Goal: Information Seeking & Learning: Find specific fact

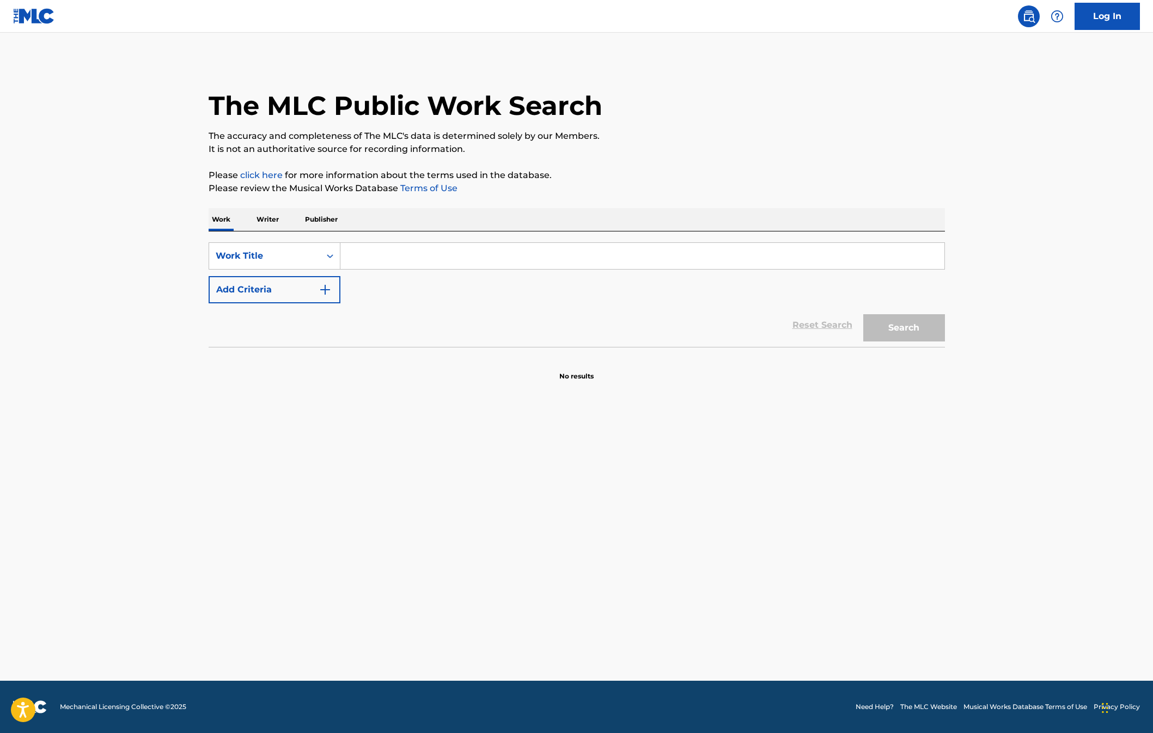
click at [268, 219] on p "Writer" at bounding box center [267, 219] width 29 height 23
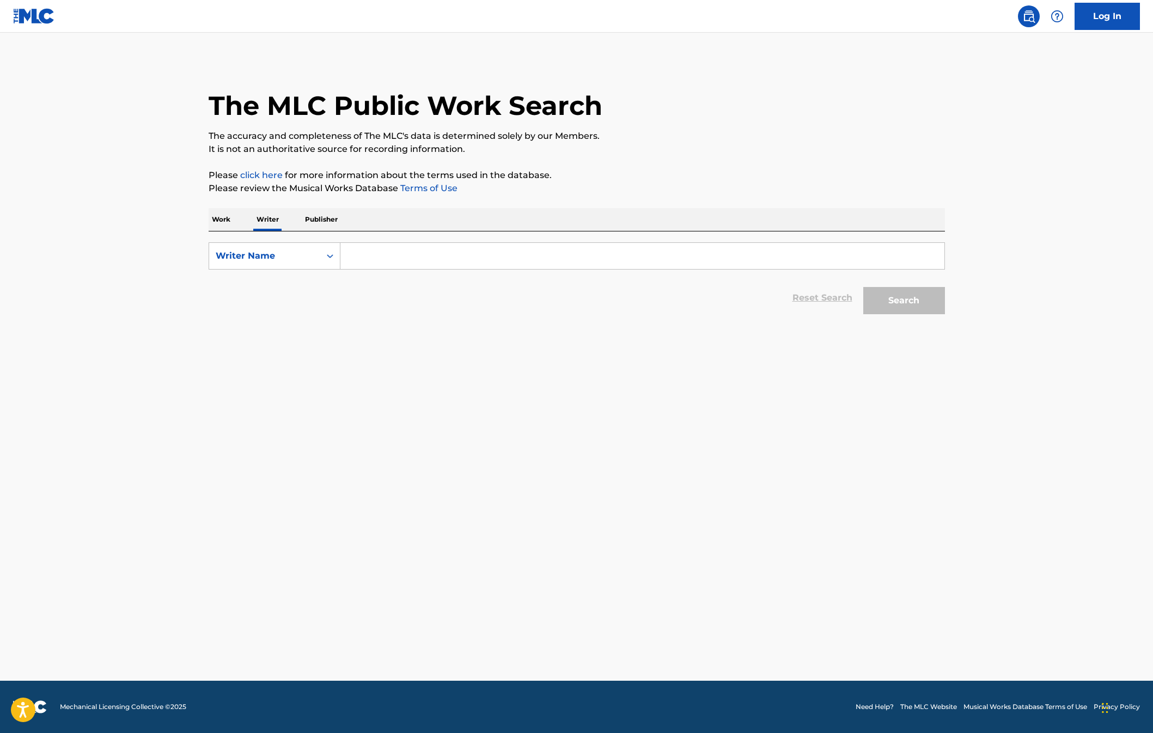
click at [374, 255] on input "Search Form" at bounding box center [642, 256] width 604 height 26
click at [315, 256] on div "Writer Name" at bounding box center [264, 256] width 111 height 21
click at [457, 261] on input "Search Form" at bounding box center [642, 256] width 604 height 26
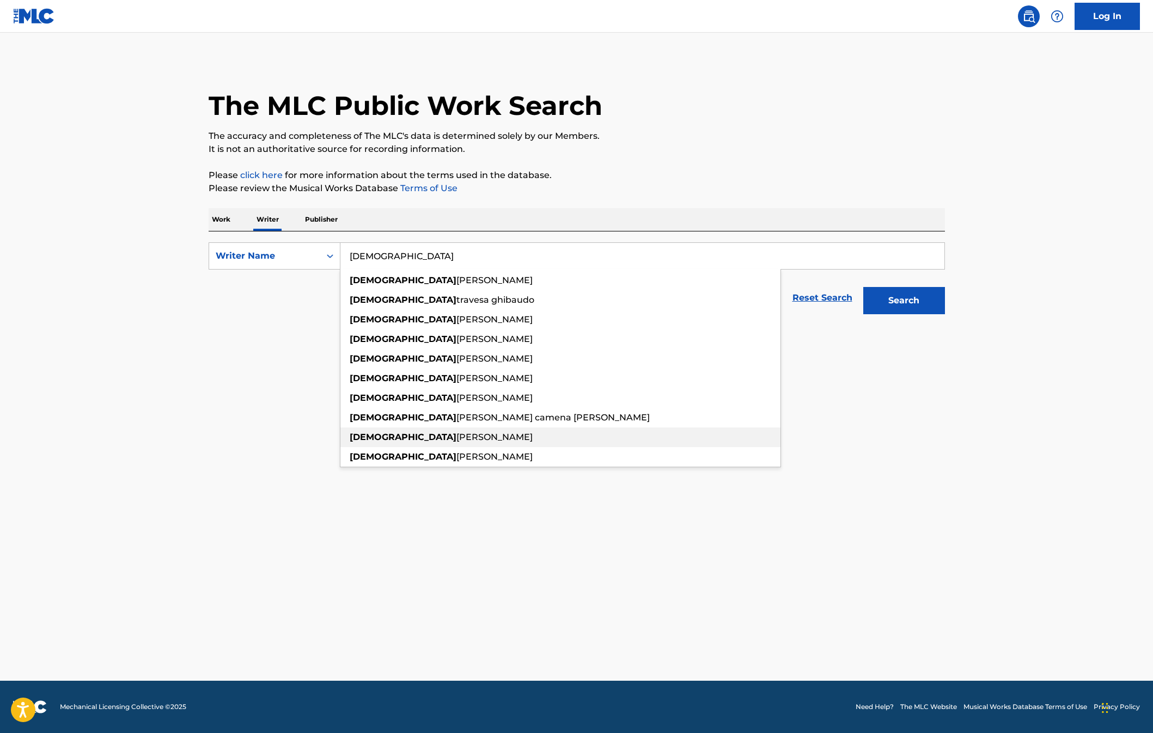
click at [468, 437] on span "[PERSON_NAME]" at bounding box center [494, 437] width 76 height 10
type input "[PERSON_NAME]"
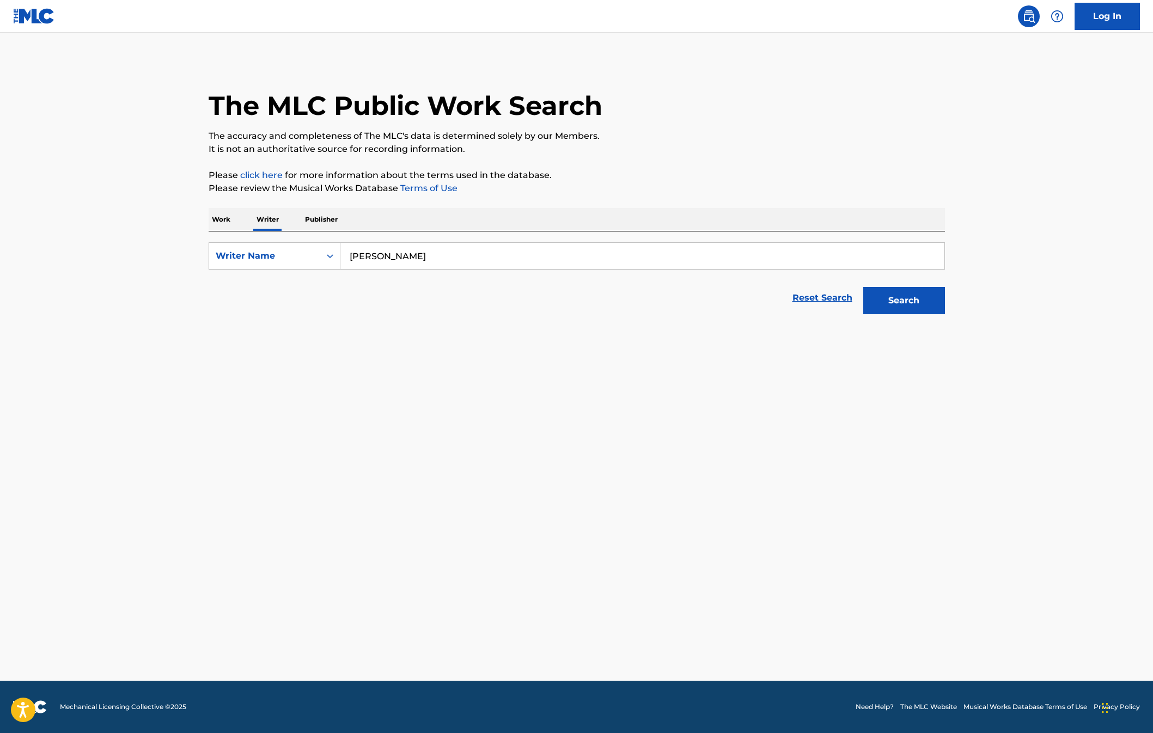
click at [895, 303] on button "Search" at bounding box center [904, 300] width 82 height 27
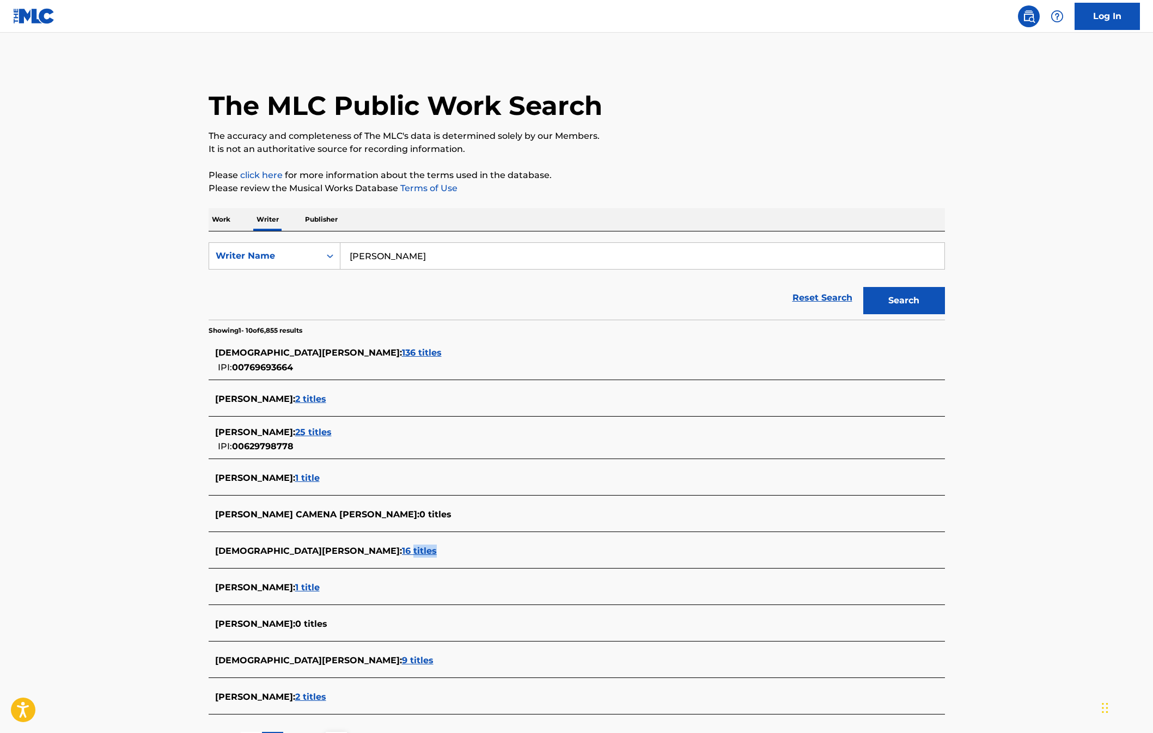
click at [402, 551] on span "16 titles" at bounding box center [419, 551] width 35 height 10
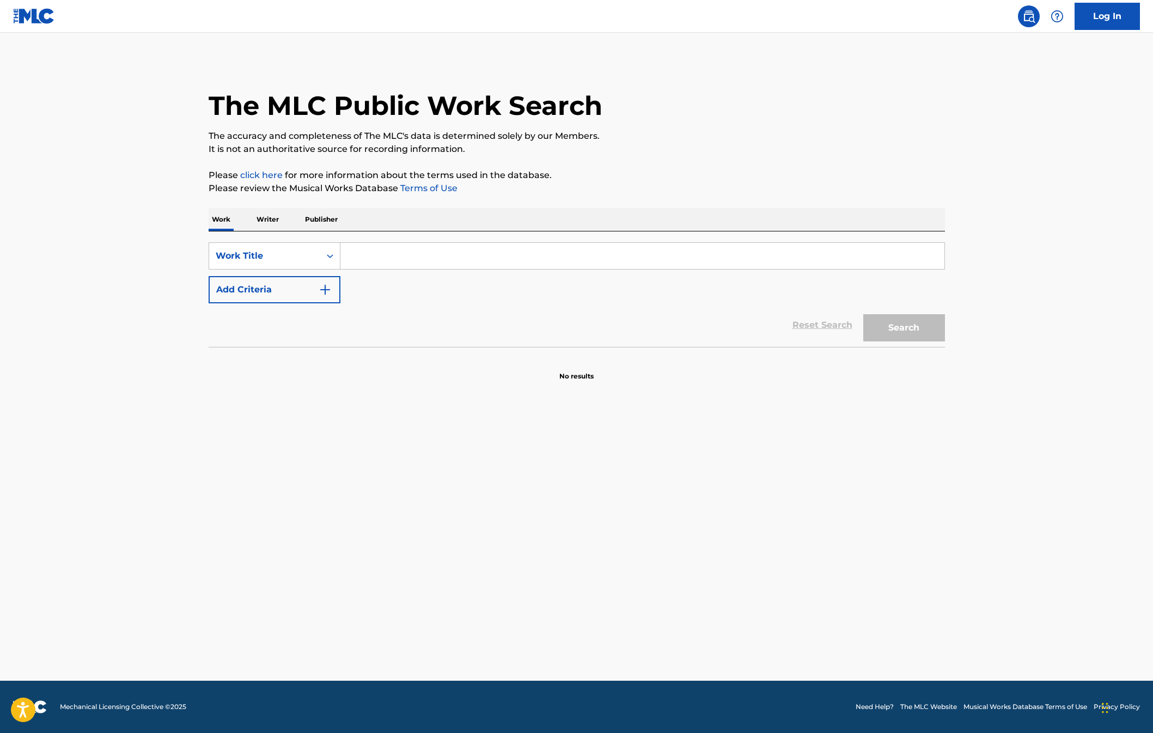
click at [268, 219] on p "Writer" at bounding box center [267, 219] width 29 height 23
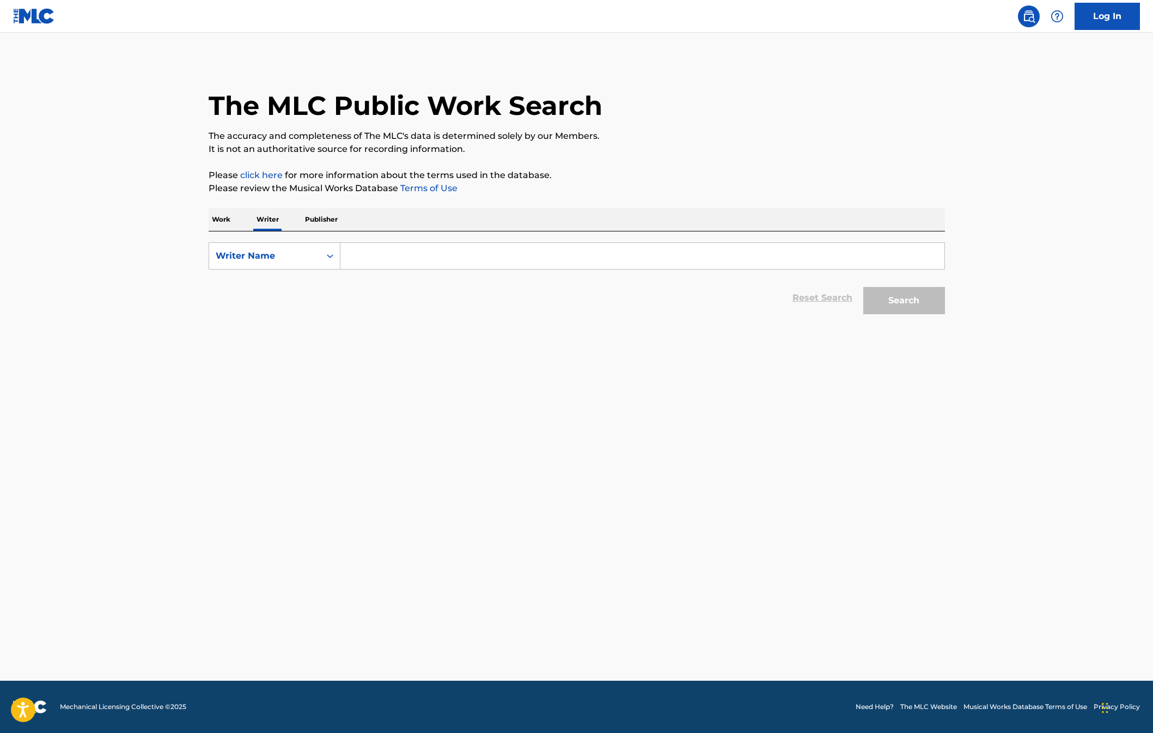
click at [398, 258] on input "Search Form" at bounding box center [642, 256] width 604 height 26
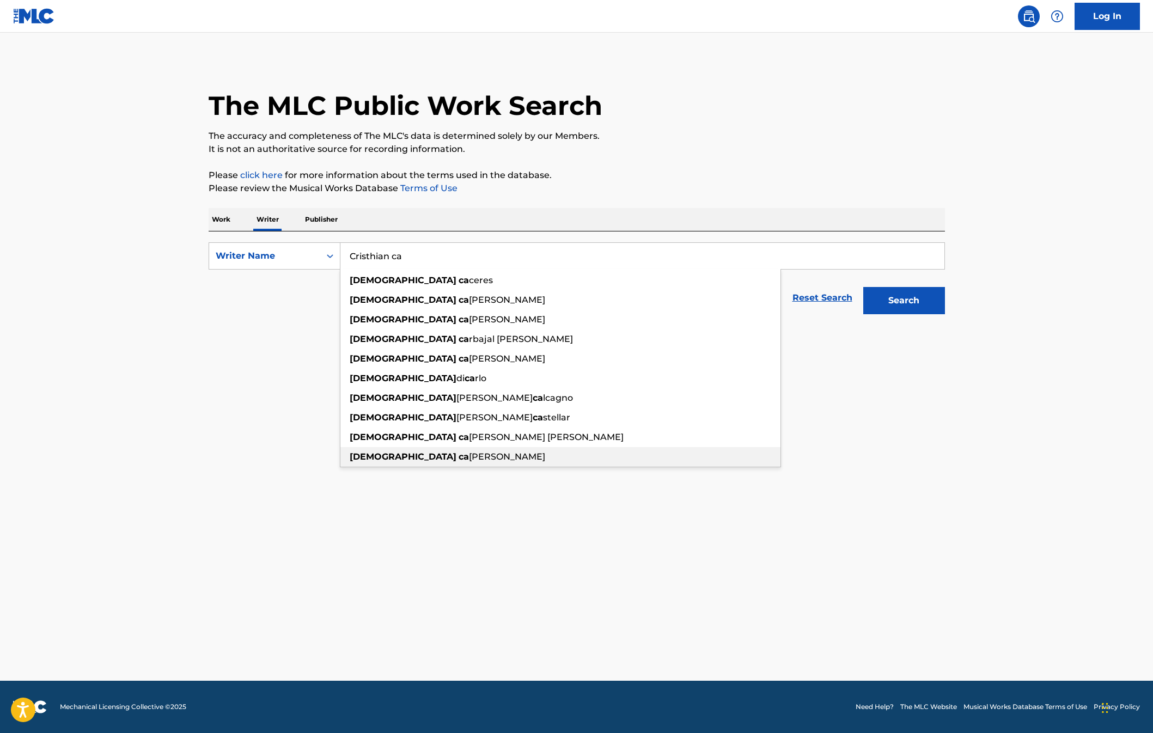
click at [469, 456] on span "milo mena moreno" at bounding box center [507, 456] width 76 height 10
type input "[PERSON_NAME]"
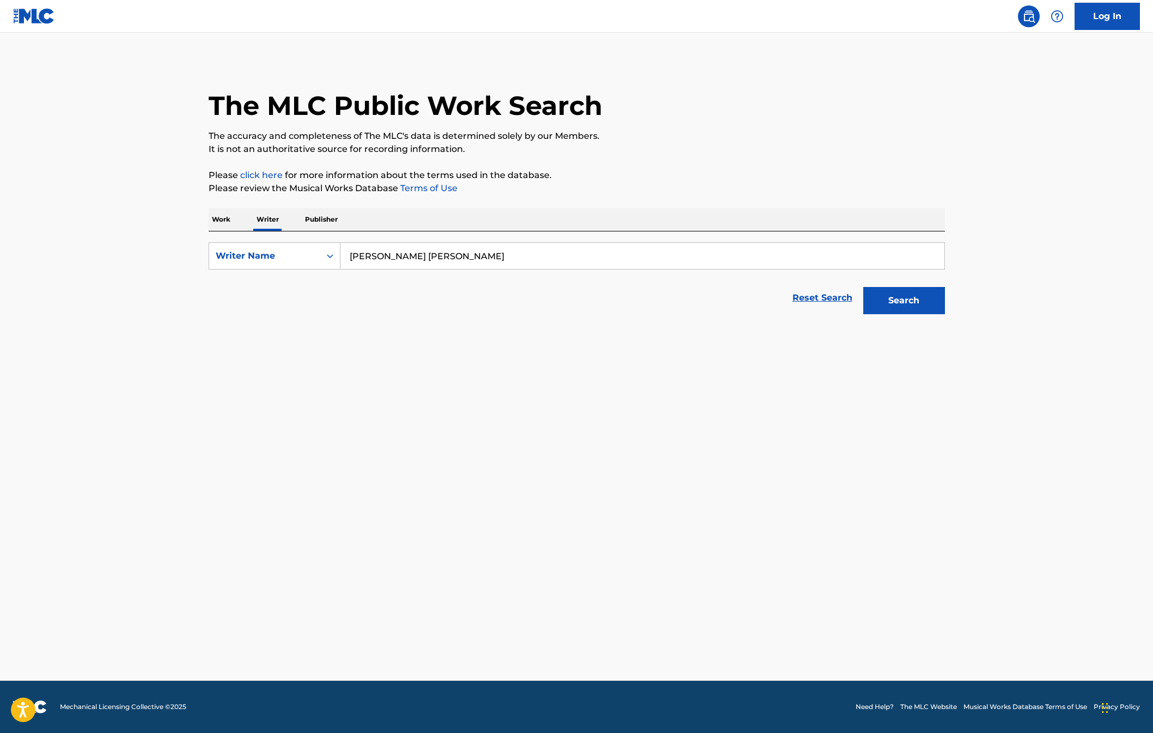
click at [922, 301] on button "Search" at bounding box center [904, 300] width 82 height 27
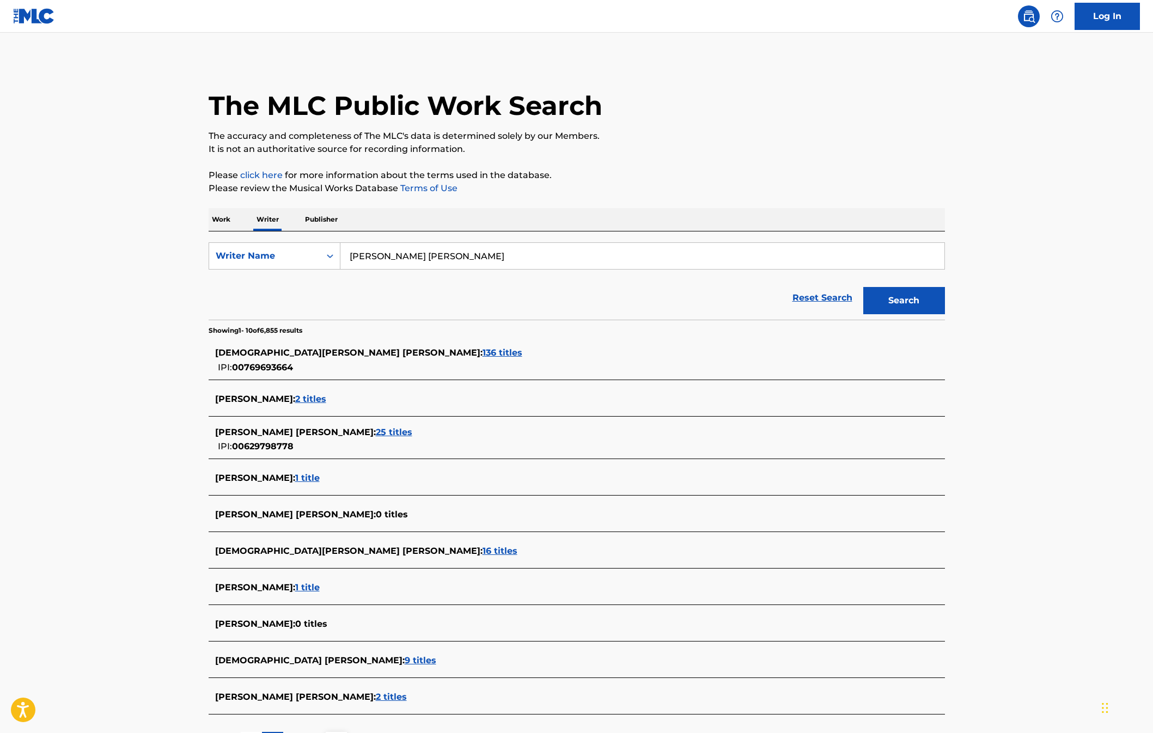
click at [483, 353] on span "136 titles" at bounding box center [503, 352] width 40 height 10
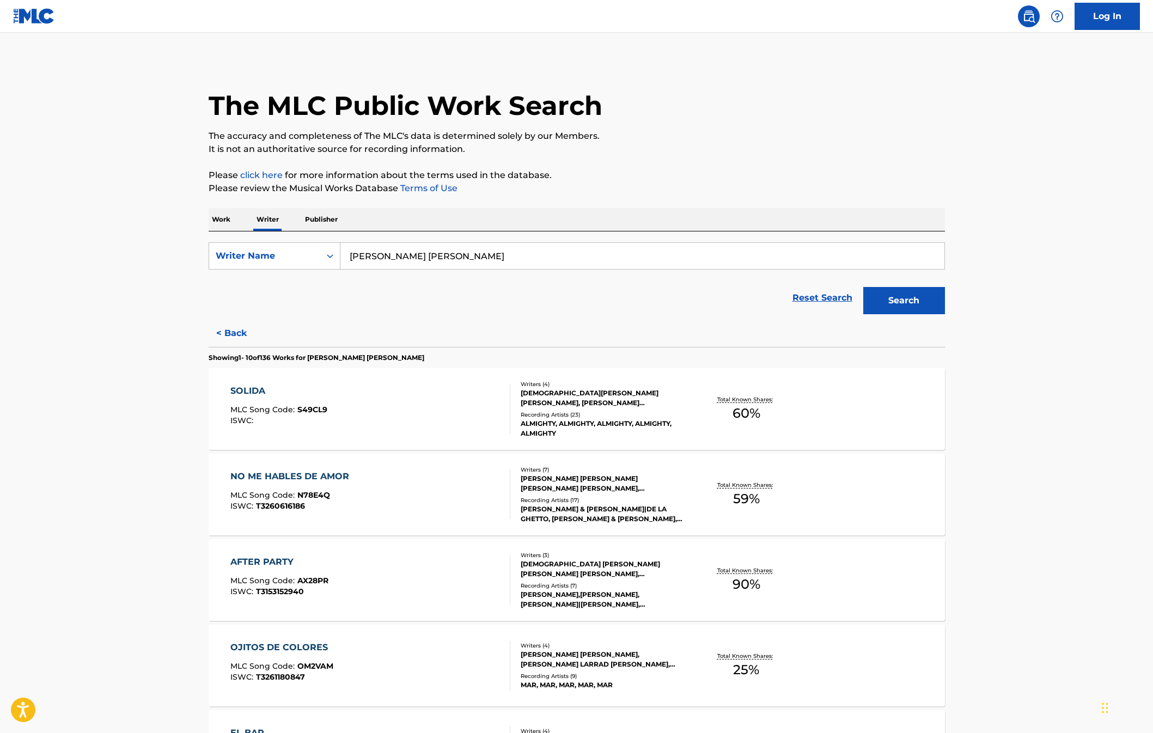
click at [395, 407] on div "SOLIDA MLC Song Code : S49CL9 ISWC :" at bounding box center [370, 408] width 280 height 49
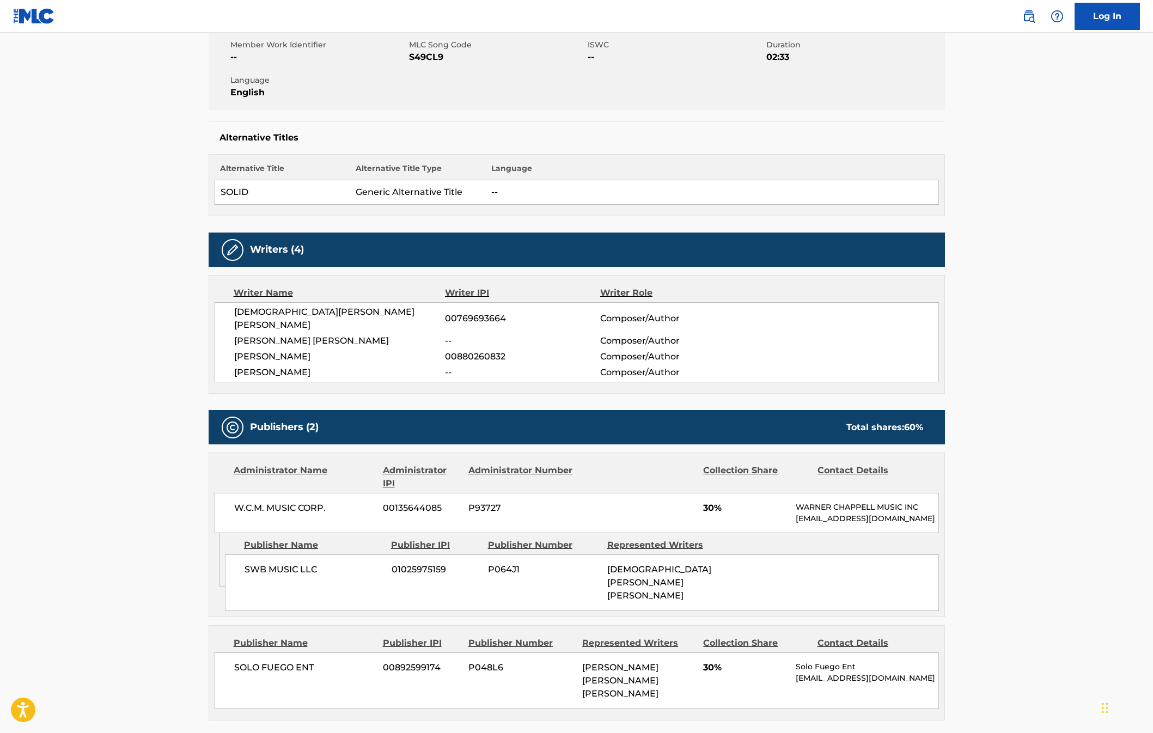
scroll to position [278, 0]
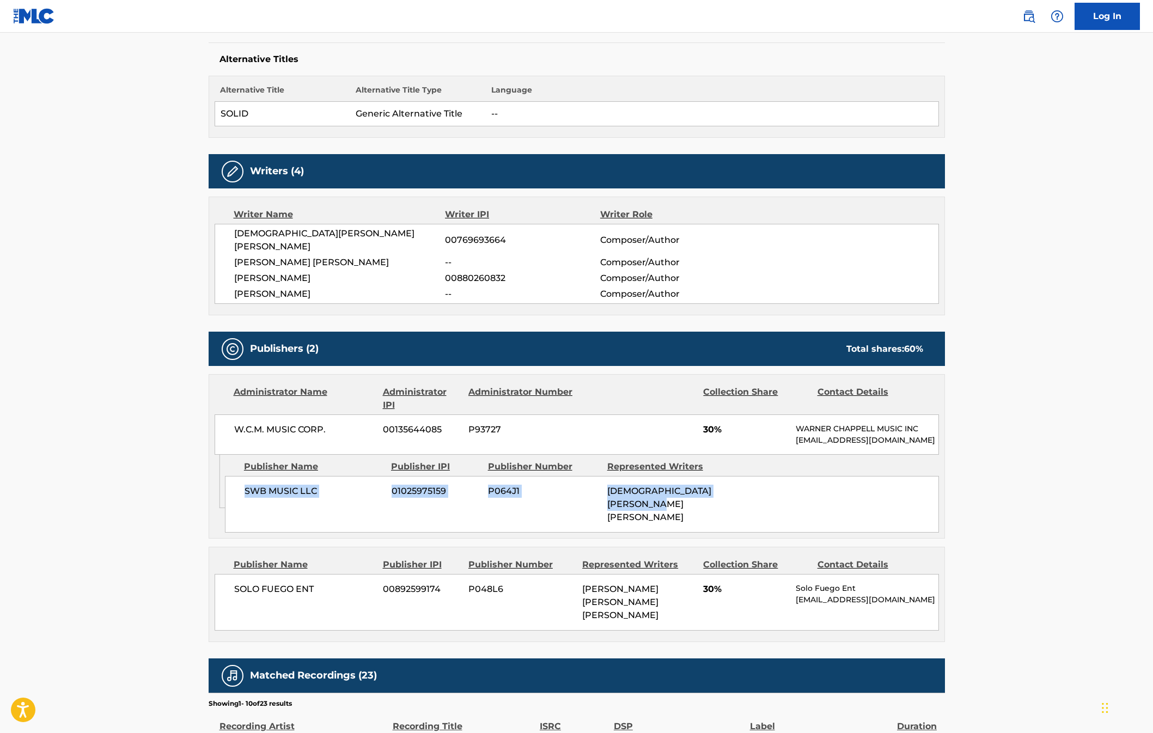
drag, startPoint x: 241, startPoint y: 481, endPoint x: 687, endPoint y: 493, distance: 446.2
click at [687, 493] on div "SWB MUSIC LLC 01025975159 P064J1 CRISTHIAN CAMILO MENA MORENO" at bounding box center [582, 504] width 714 height 57
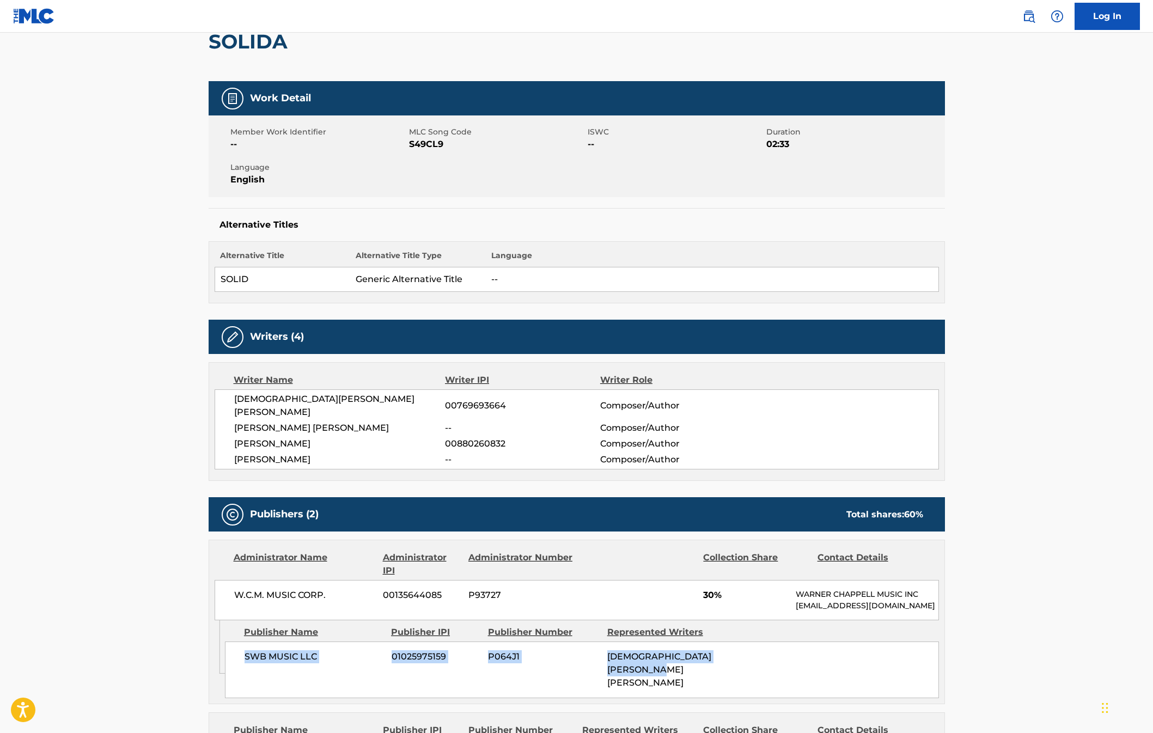
scroll to position [0, 0]
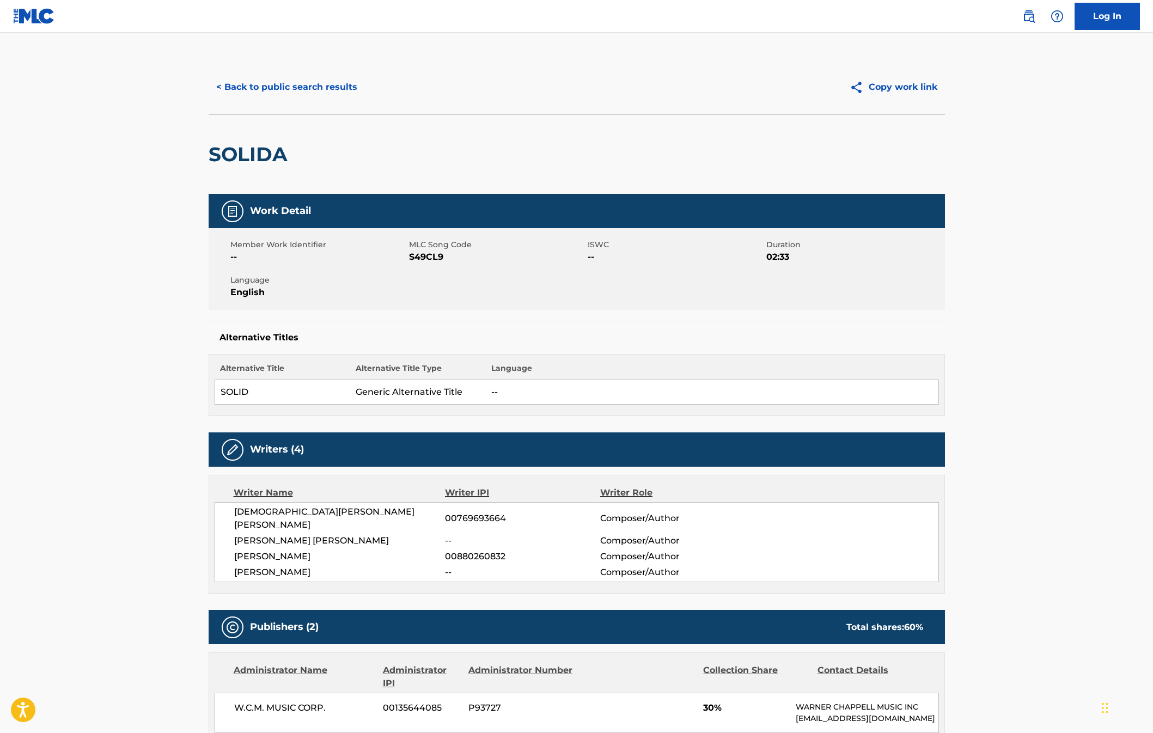
click at [295, 84] on button "< Back to public search results" at bounding box center [287, 87] width 156 height 27
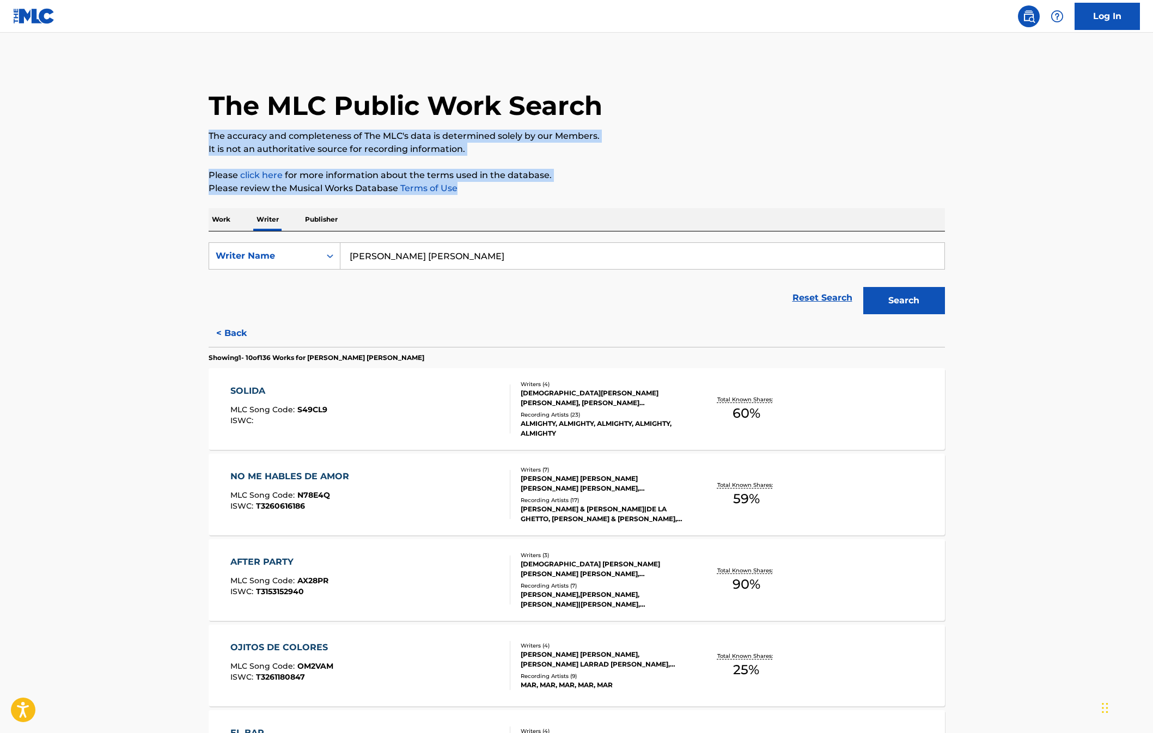
drag, startPoint x: 203, startPoint y: 134, endPoint x: 491, endPoint y: 194, distance: 294.4
click at [491, 194] on div "The MLC Public Work Search The accuracy and completeness of The MLC's data is d…" at bounding box center [577, 668] width 762 height 1216
click at [366, 164] on div "The MLC Public Work Search The accuracy and completeness of The MLC's data is d…" at bounding box center [577, 668] width 762 height 1216
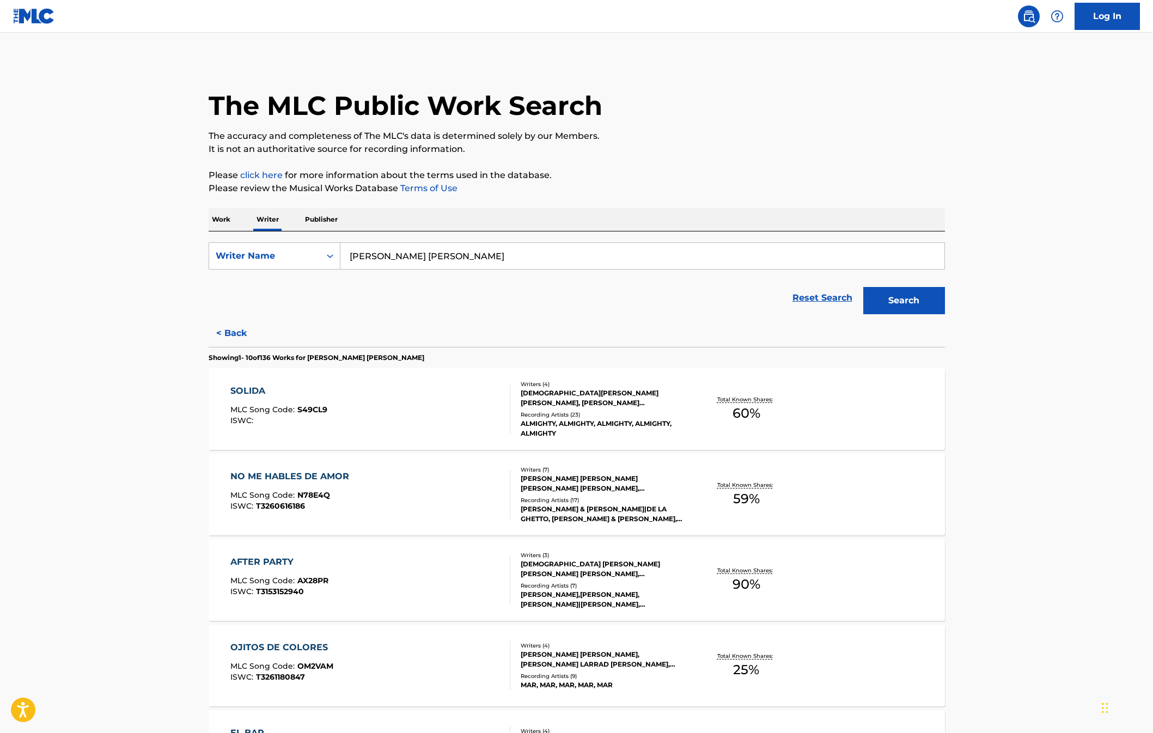
click at [223, 340] on button "< Back" at bounding box center [241, 333] width 65 height 27
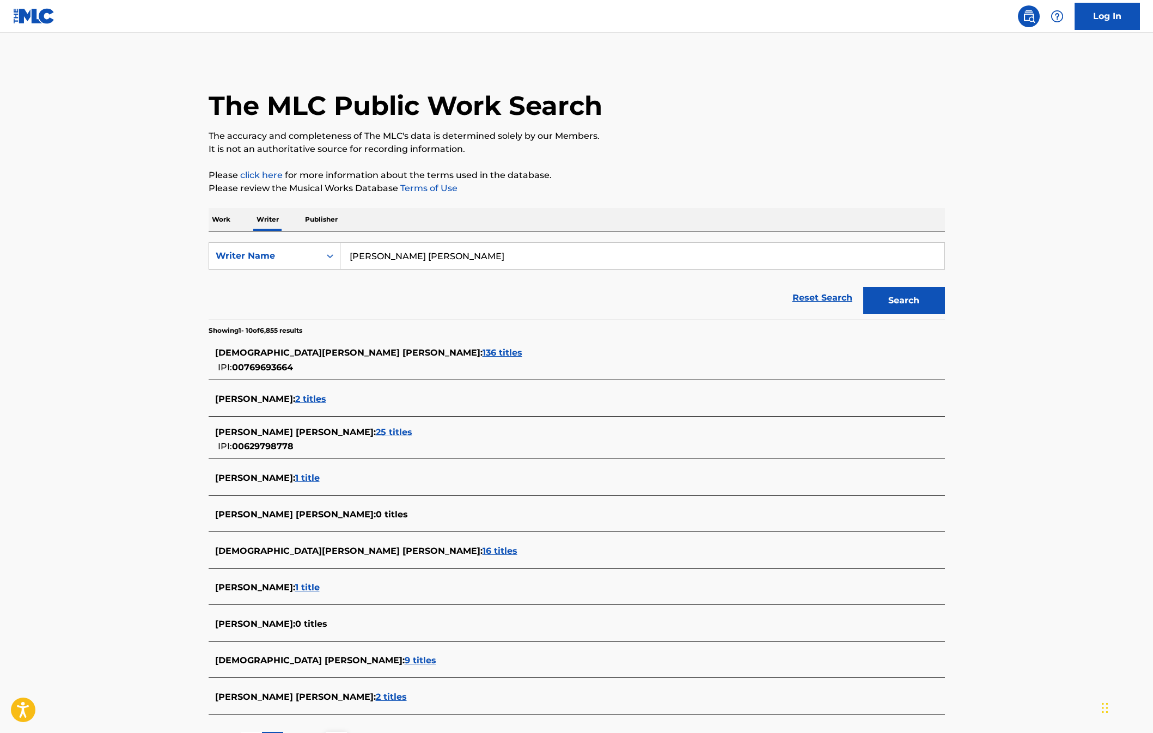
scroll to position [95, 0]
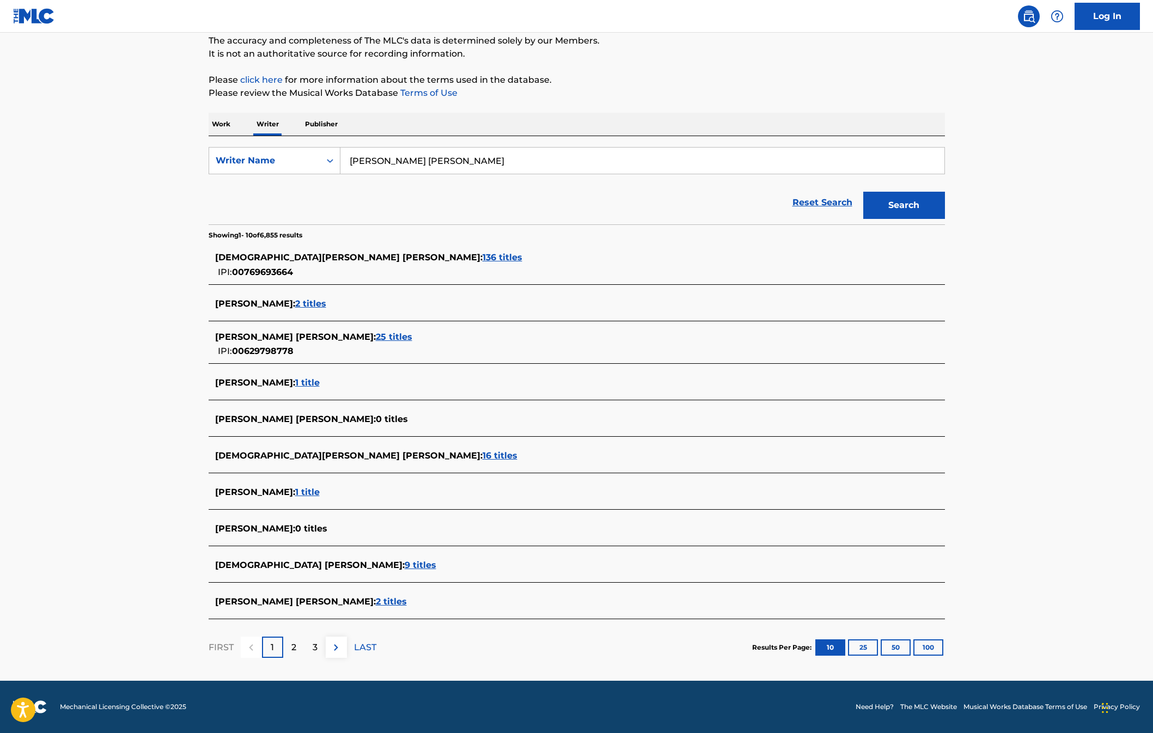
click at [393, 605] on span "2 titles" at bounding box center [391, 601] width 31 height 10
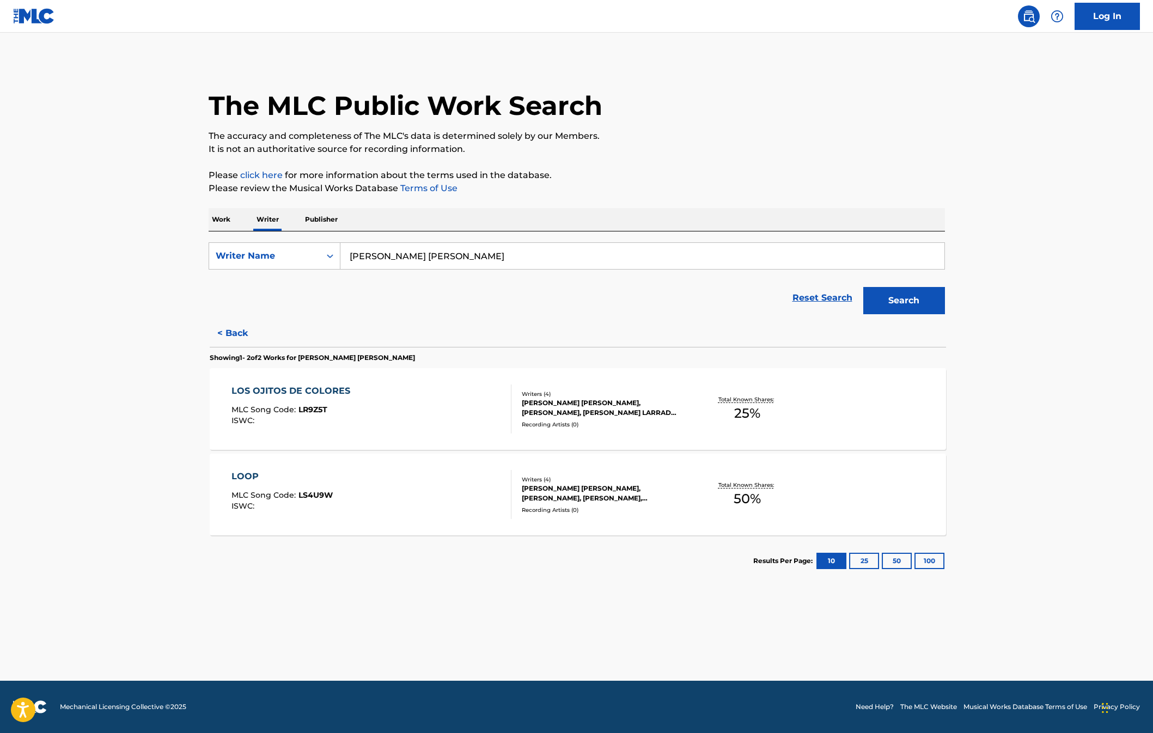
scroll to position [0, 0]
click at [624, 498] on div "CHRISTIAN CAMILO MENA MORENO, MAX PIZZOLANTE, ALBERTO PEREZ, OSCAR EDUARDO HERN…" at bounding box center [603, 494] width 164 height 20
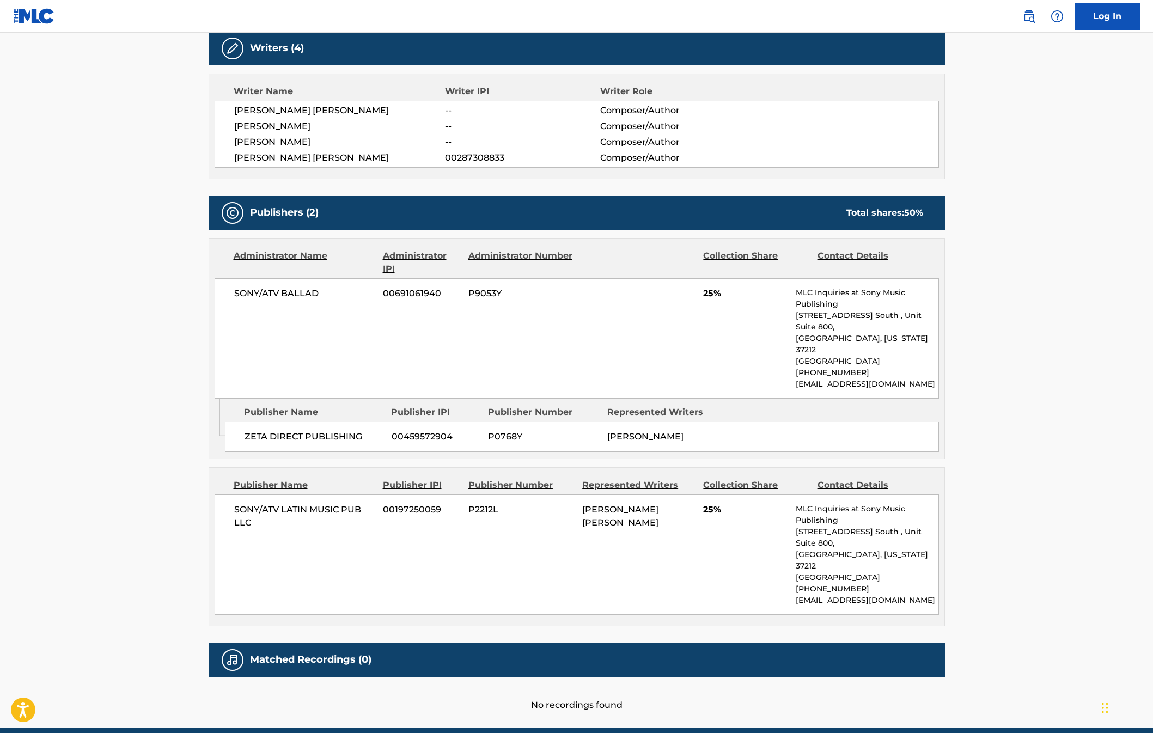
scroll to position [10, 0]
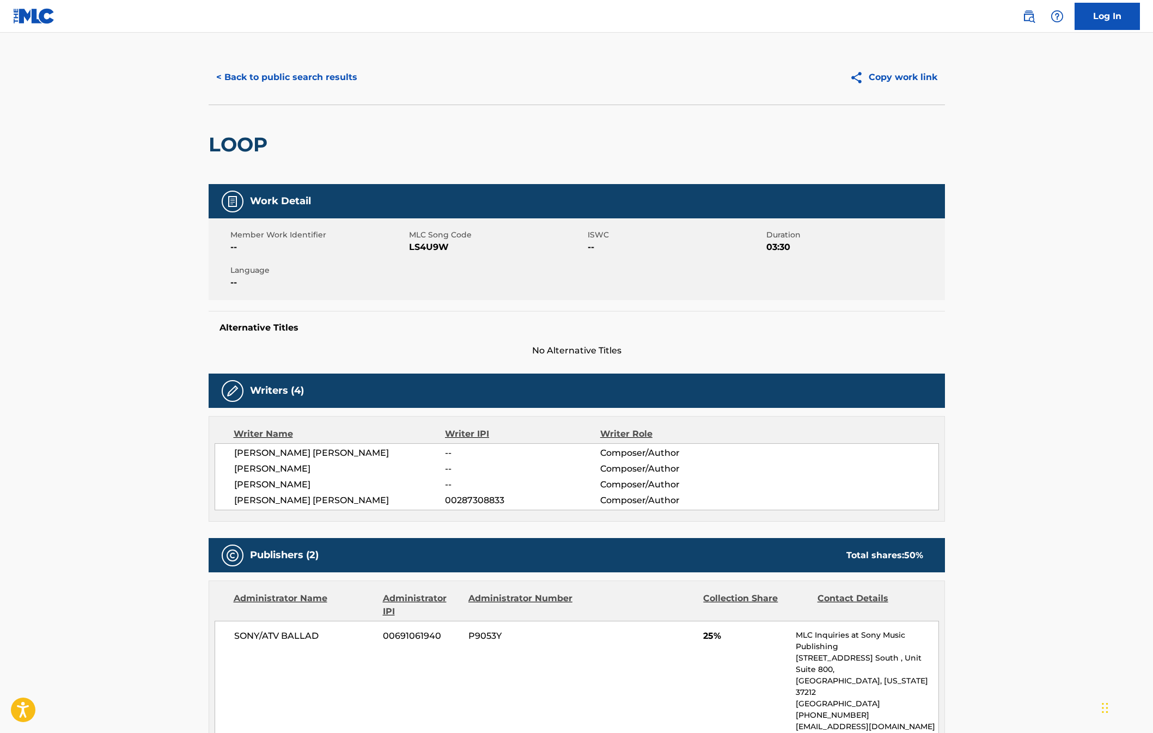
click at [245, 138] on h2 "LOOP" at bounding box center [241, 144] width 64 height 25
copy h2 "LOOP"
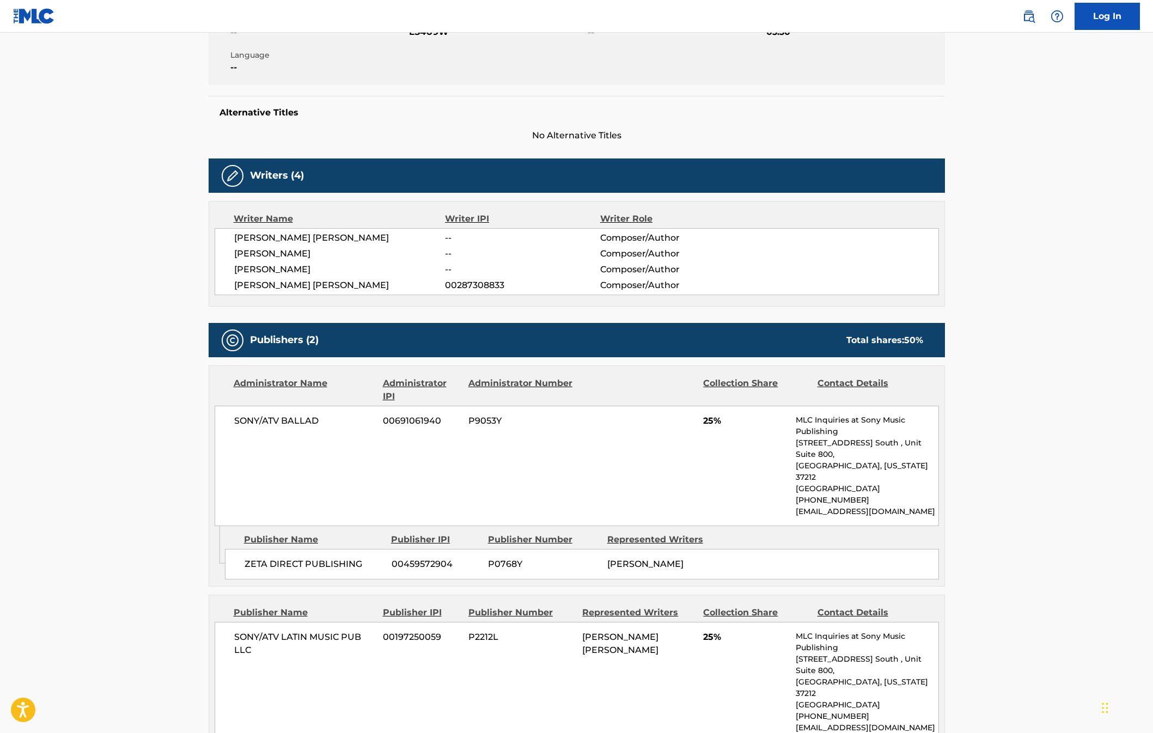
click at [794, 422] on div "SONY/ATV BALLAD 00691061940 P9053Y 25% MLC Inquiries at Sony Music Publishing 1…" at bounding box center [577, 466] width 724 height 120
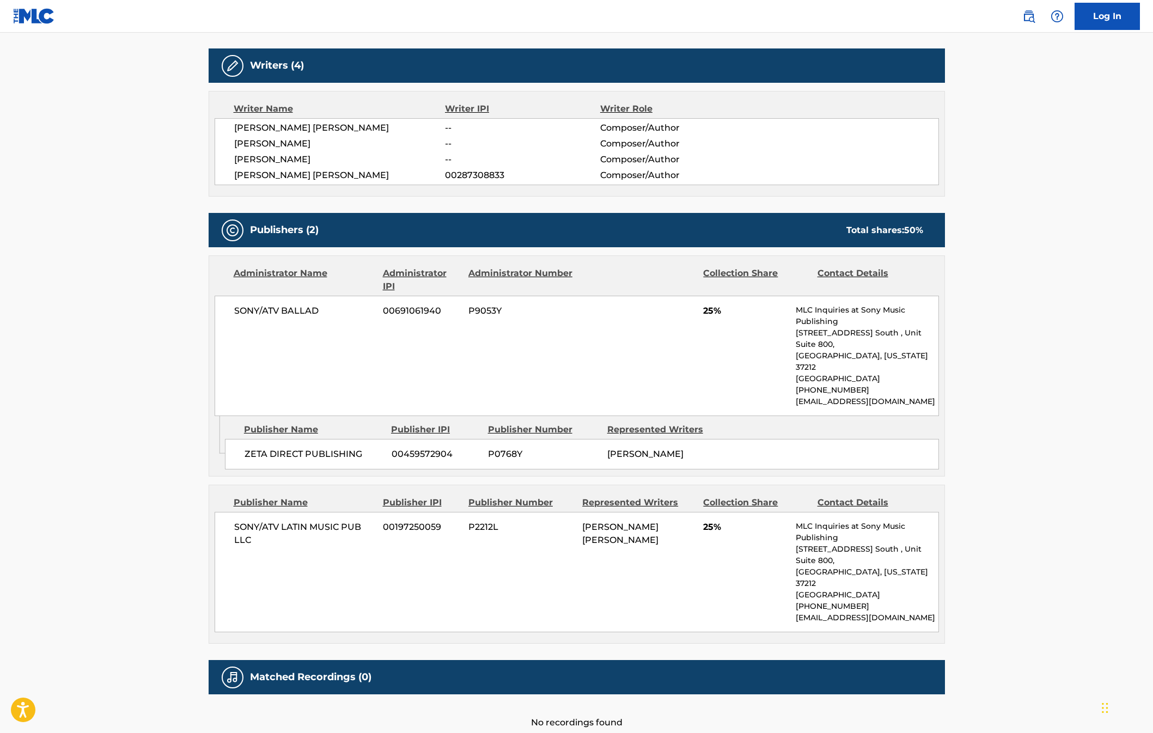
scroll to position [352, 0]
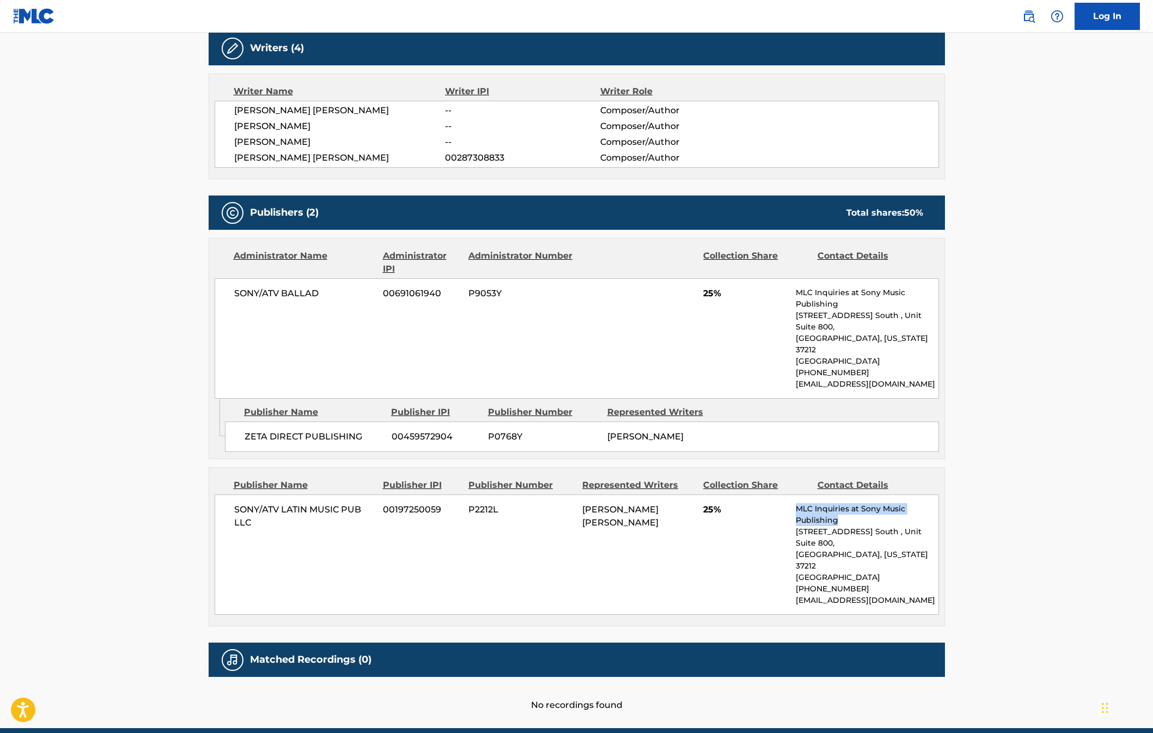
drag, startPoint x: 798, startPoint y: 485, endPoint x: 850, endPoint y: 496, distance: 52.5
click at [850, 503] on p "MLC Inquiries at Sony Music Publishing" at bounding box center [867, 514] width 142 height 23
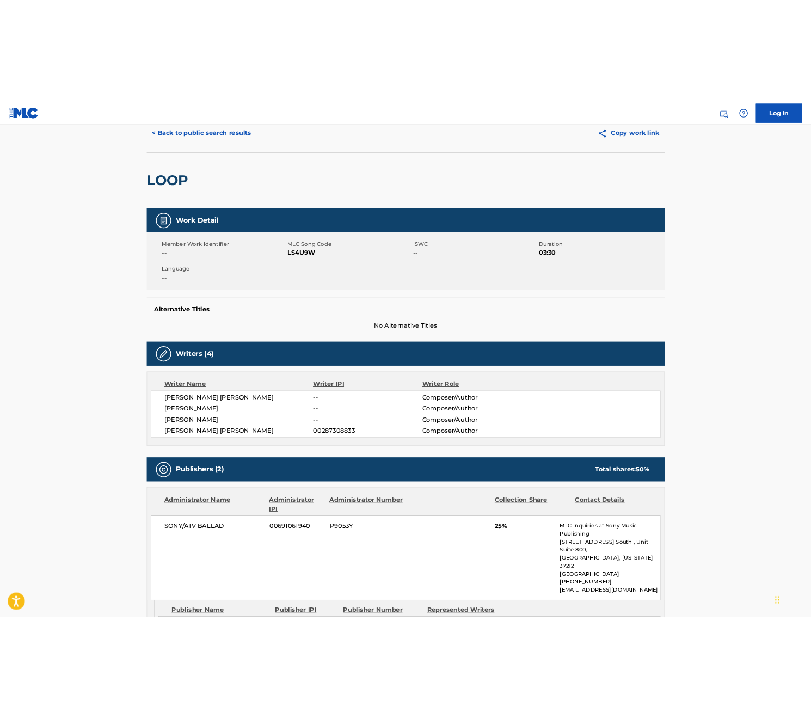
scroll to position [252, 0]
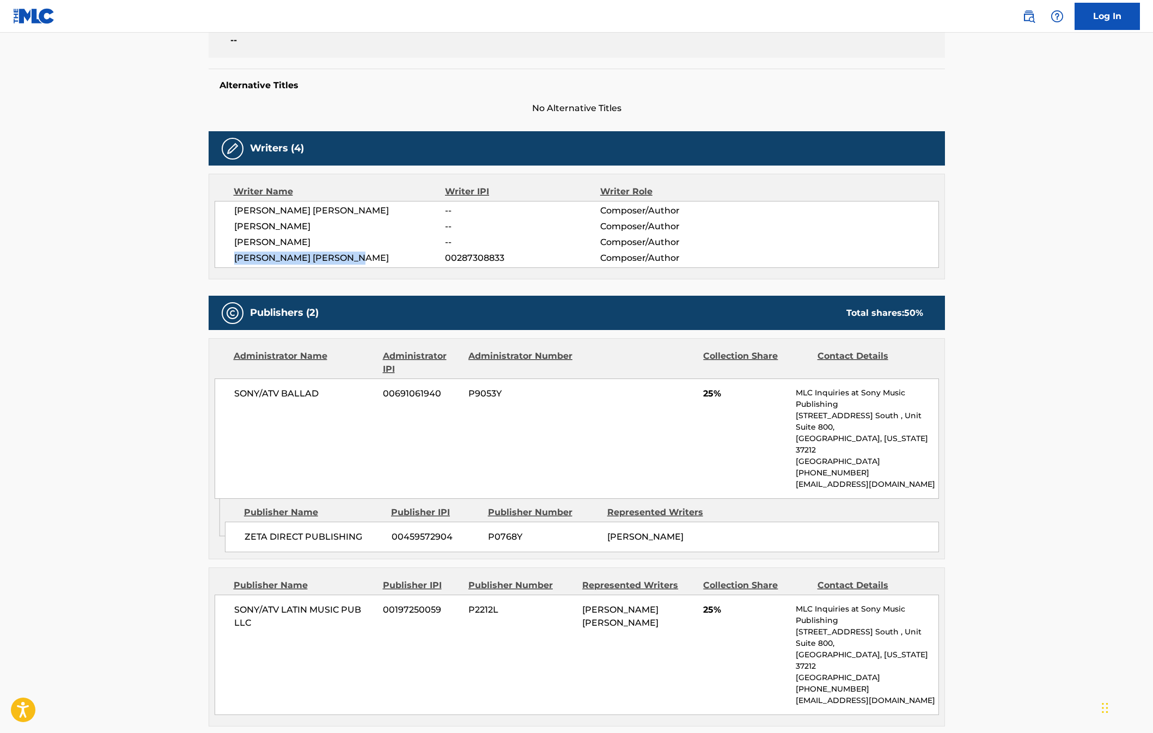
drag, startPoint x: 234, startPoint y: 255, endPoint x: 389, endPoint y: 257, distance: 155.2
click at [389, 257] on span "OSCAR EDUARDO HERNANDEZ" at bounding box center [339, 258] width 211 height 13
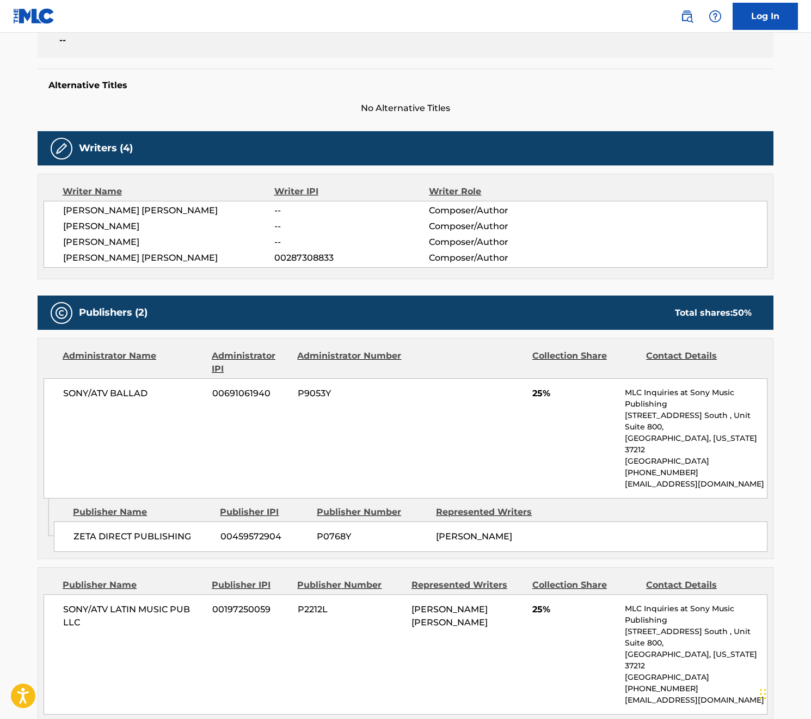
click at [437, 281] on div "Work Detail Member Work Identifier -- MLC Song Code LS4U9W ISWC -- Duration 03:…" at bounding box center [406, 377] width 736 height 870
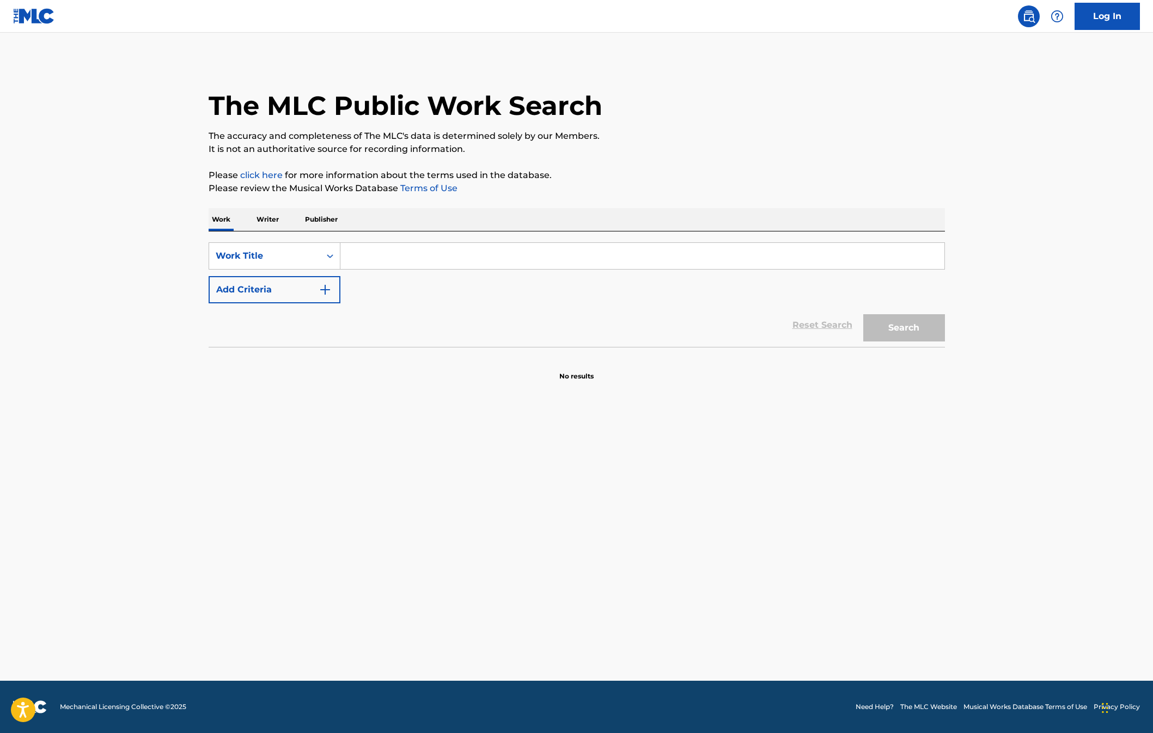
click at [383, 257] on input "Search Form" at bounding box center [642, 256] width 604 height 26
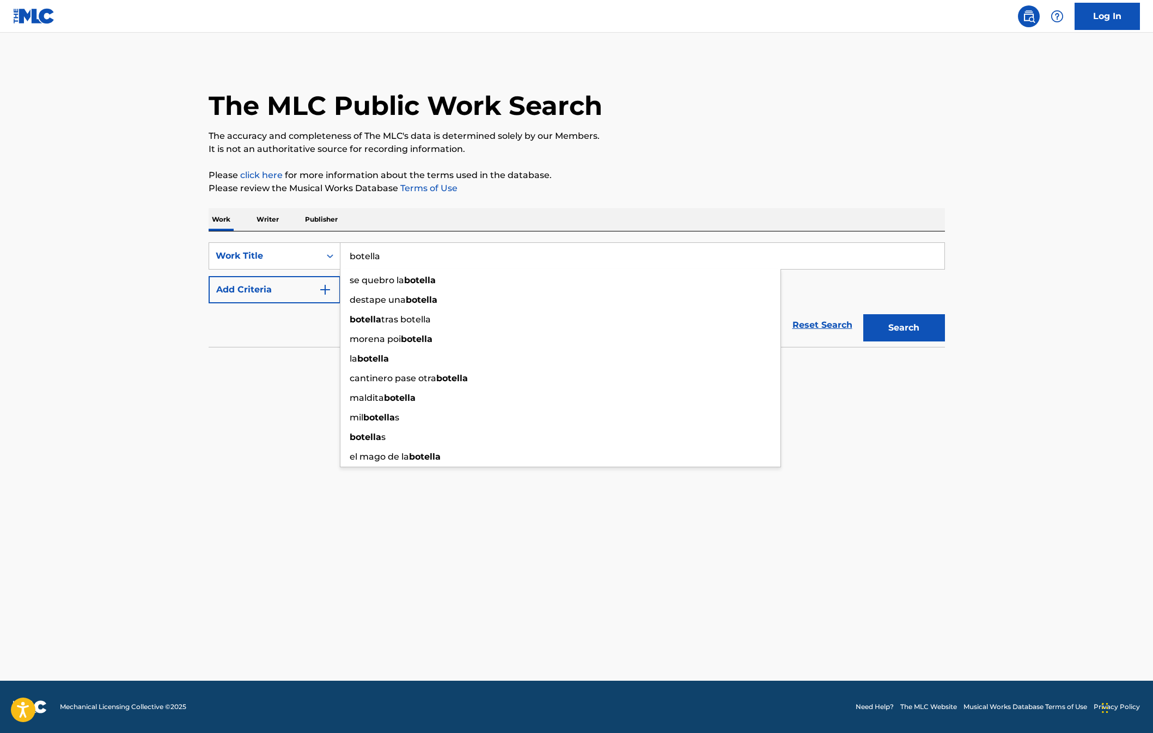
type input "botella"
click at [904, 328] on button "Search" at bounding box center [904, 327] width 82 height 27
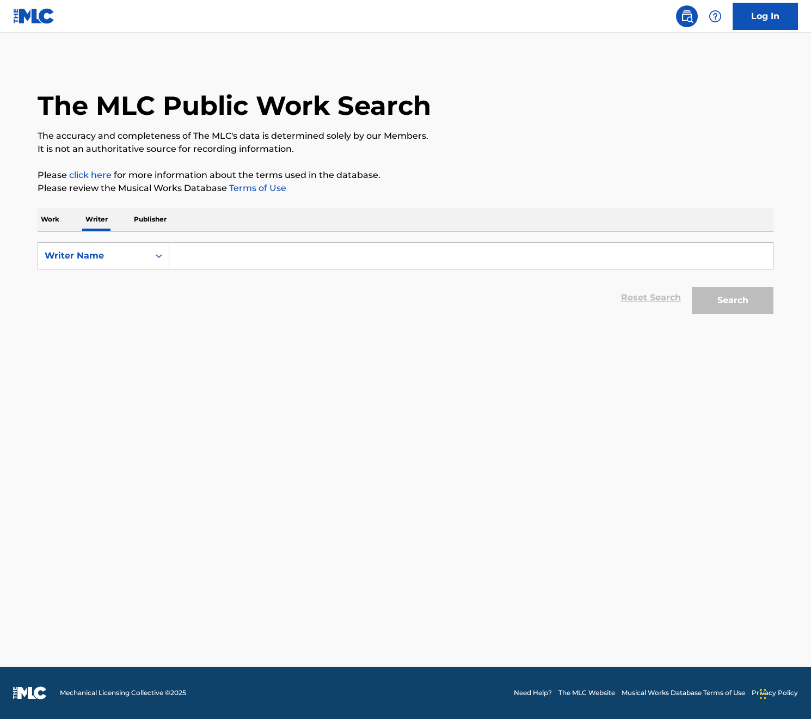
click at [208, 256] on input "Search Form" at bounding box center [471, 256] width 604 height 26
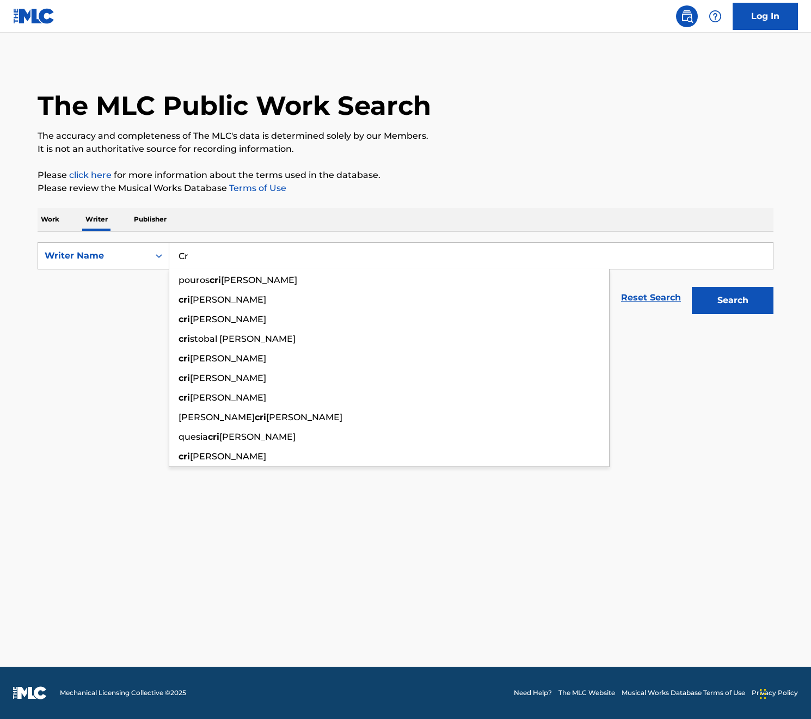
type input "C"
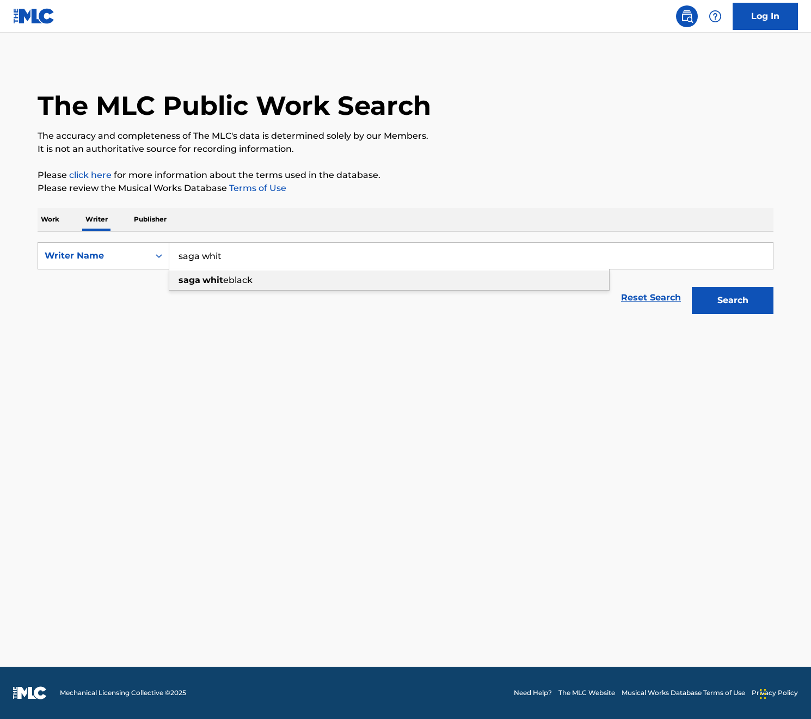
type input "saga whiteblack"
click at [712, 296] on button "Search" at bounding box center [733, 300] width 82 height 27
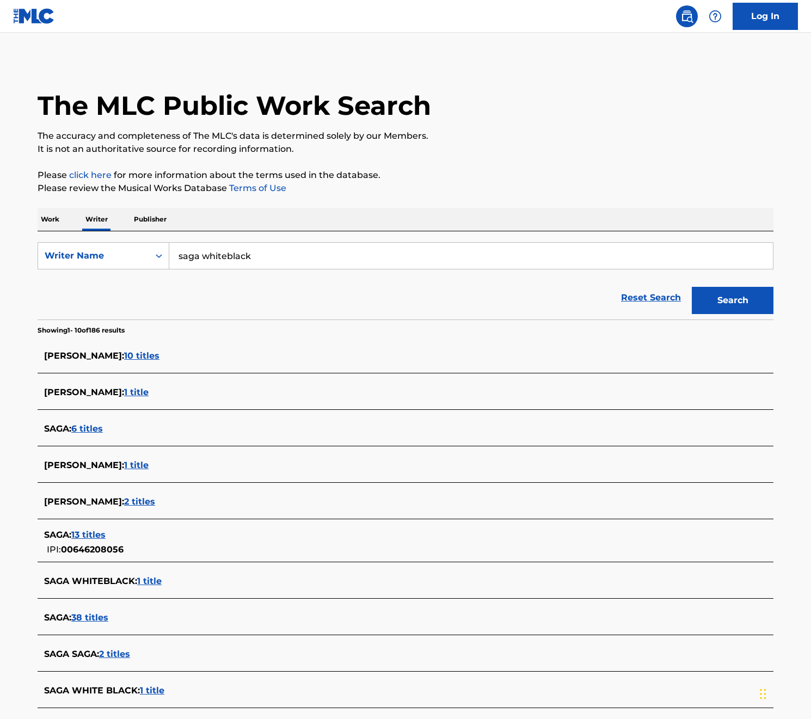
scroll to position [103, 0]
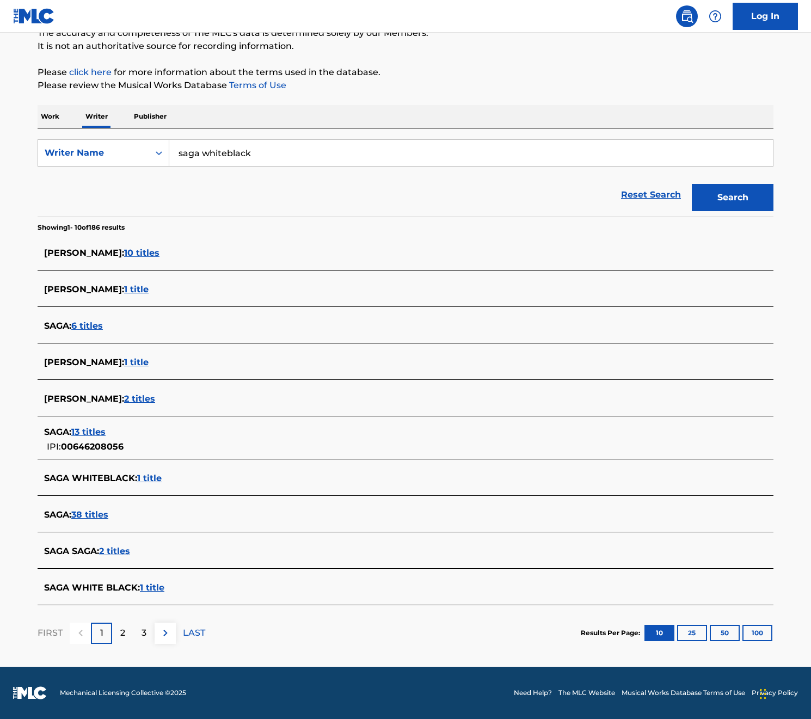
click at [147, 588] on span "1 title" at bounding box center [152, 588] width 25 height 10
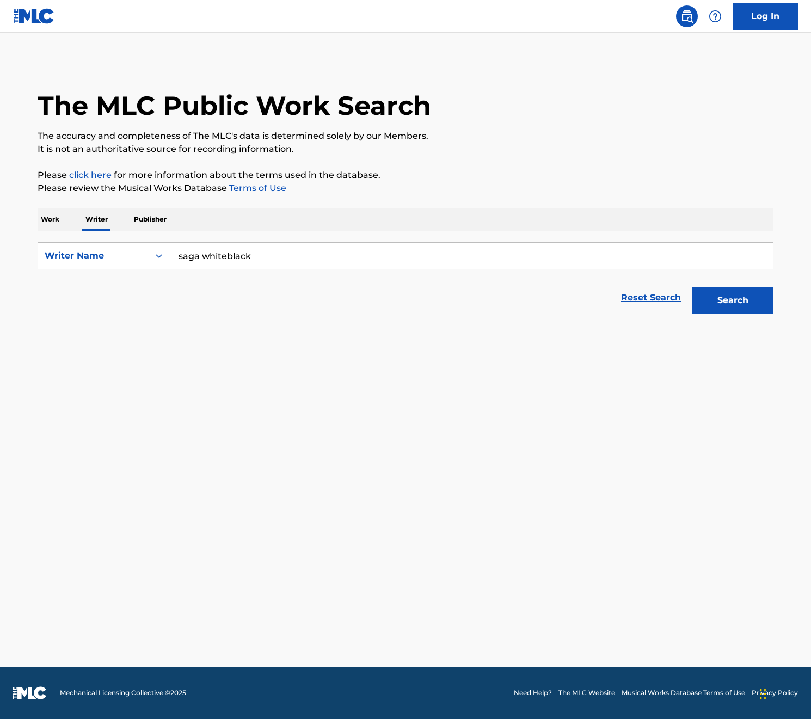
scroll to position [0, 0]
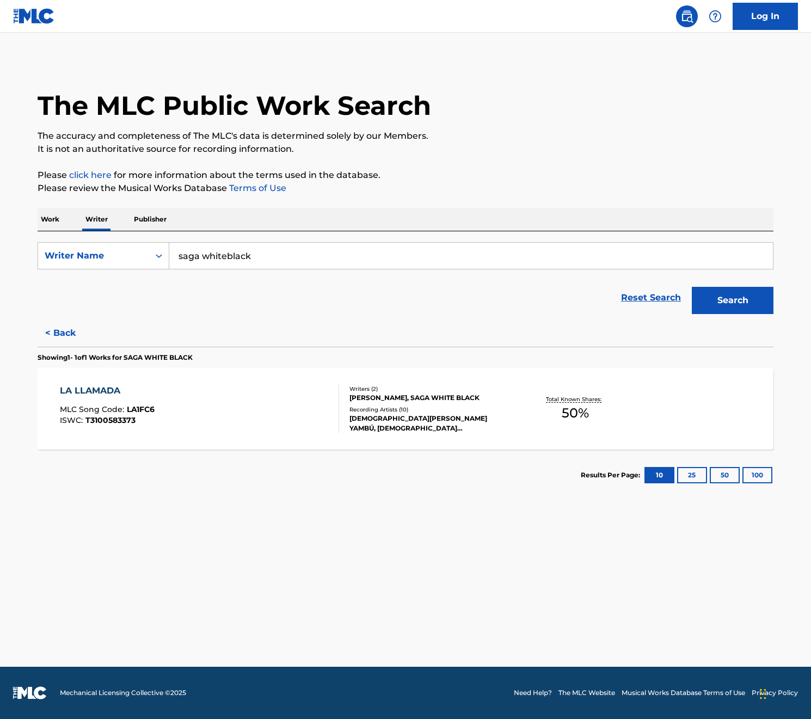
click at [84, 390] on div "LA LLAMADA" at bounding box center [107, 390] width 95 height 13
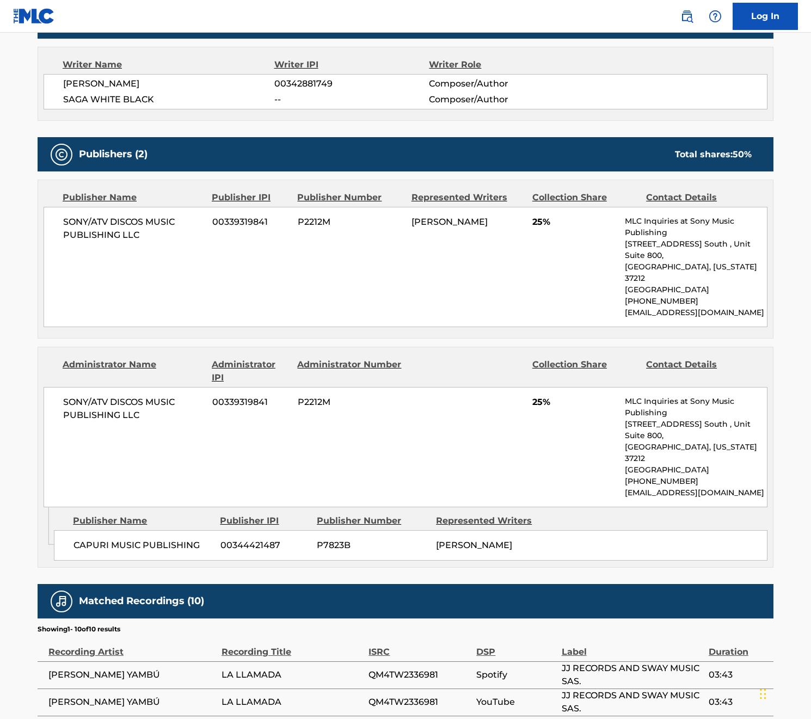
scroll to position [34, 0]
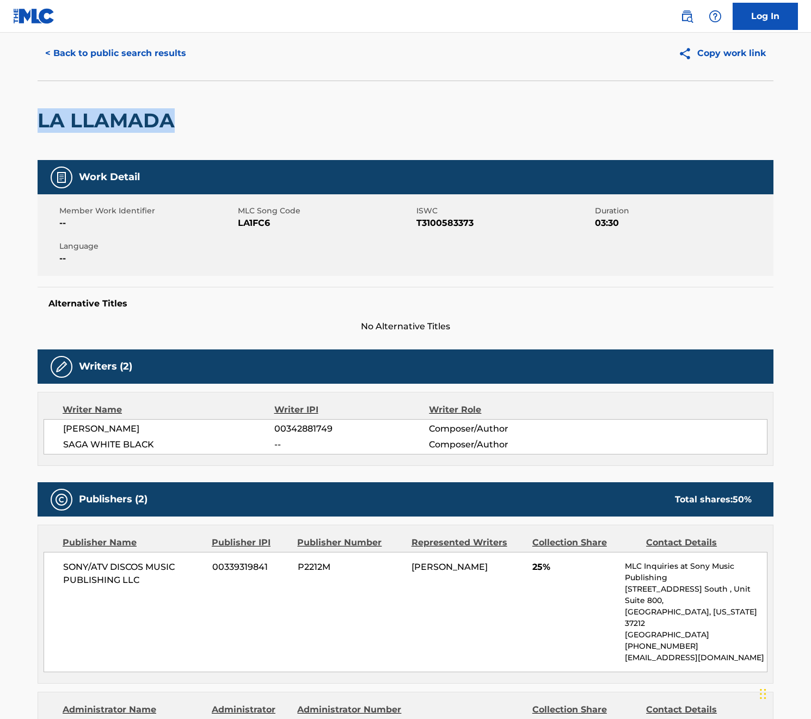
drag, startPoint x: 37, startPoint y: 119, endPoint x: 176, endPoint y: 121, distance: 139.4
click at [176, 121] on div "< Back to public search results Copy work link LA LLAMADA Work Detail Member Wo…" at bounding box center [406, 653] width 762 height 1254
copy h2 "LA LLAMADA"
click at [184, 108] on div "LA LLAMADA" at bounding box center [406, 121] width 736 height 80
drag, startPoint x: 147, startPoint y: 120, endPoint x: 26, endPoint y: 117, distance: 121.5
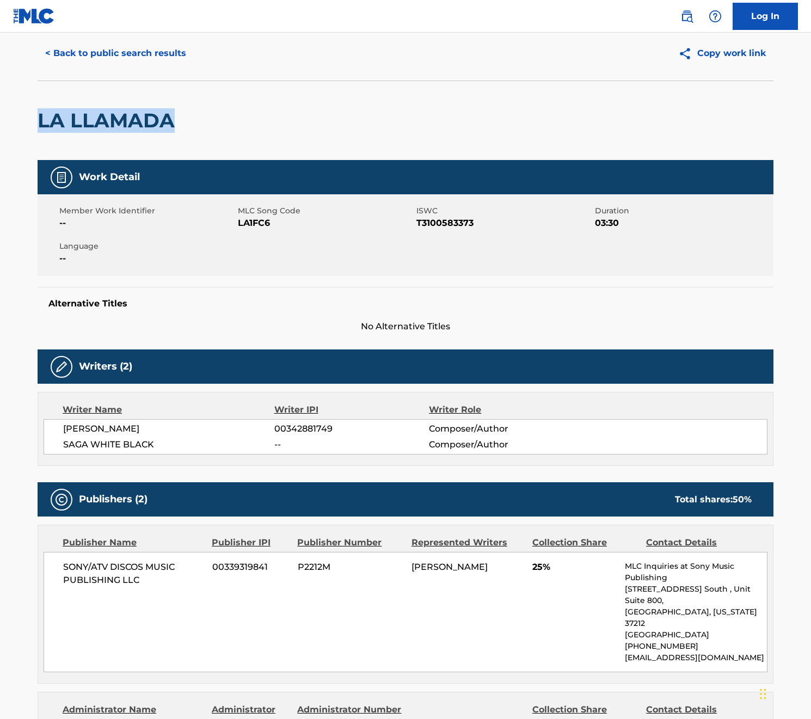
click at [26, 117] on div "< Back to public search results Copy work link LA LLAMADA Work Detail Member Wo…" at bounding box center [406, 653] width 762 height 1254
copy h2 "LA LLAMADA"
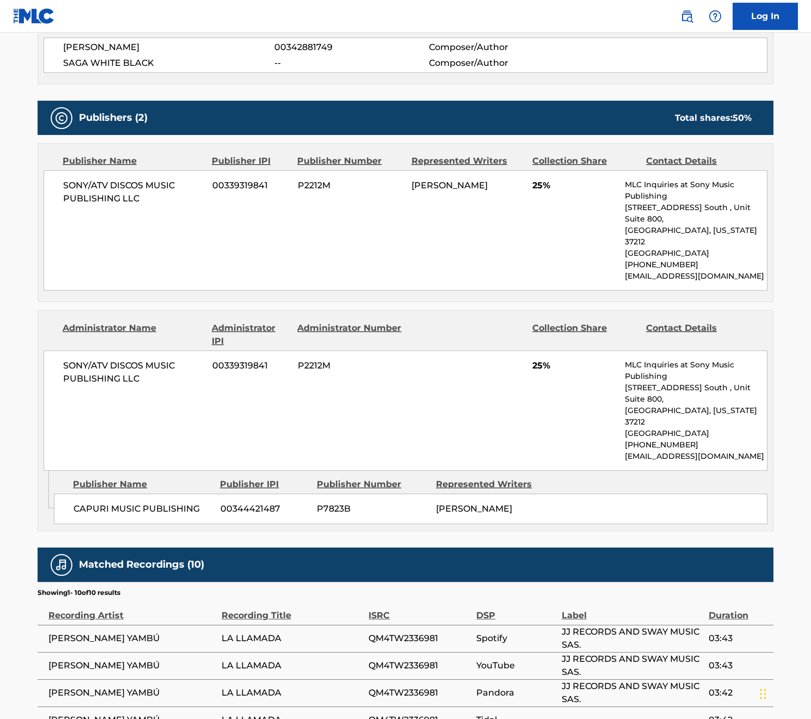
scroll to position [0, 0]
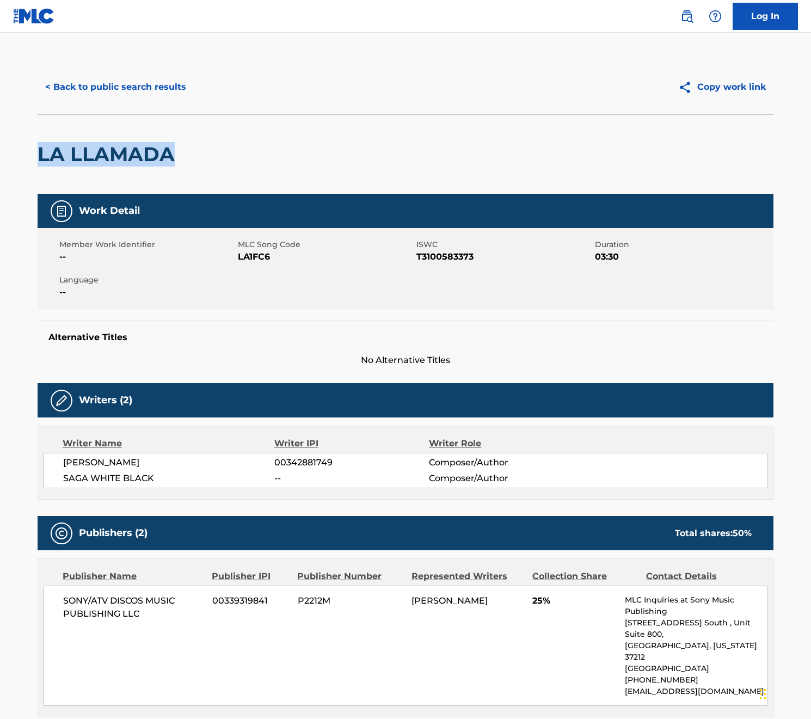
click at [112, 86] on button "< Back to public search results" at bounding box center [116, 87] width 156 height 27
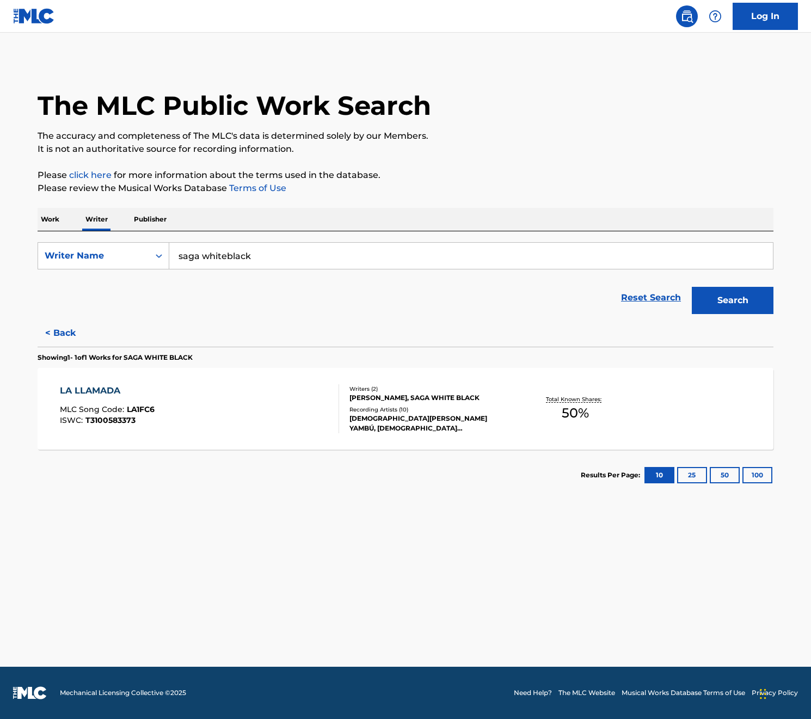
click at [66, 331] on button "< Back" at bounding box center [70, 333] width 65 height 27
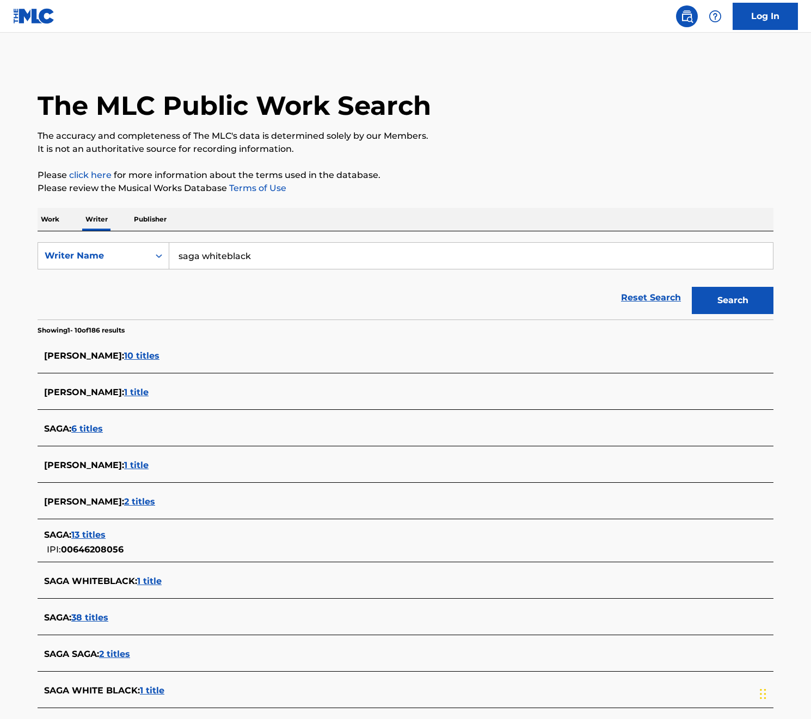
click at [155, 582] on span "1 title" at bounding box center [149, 581] width 25 height 10
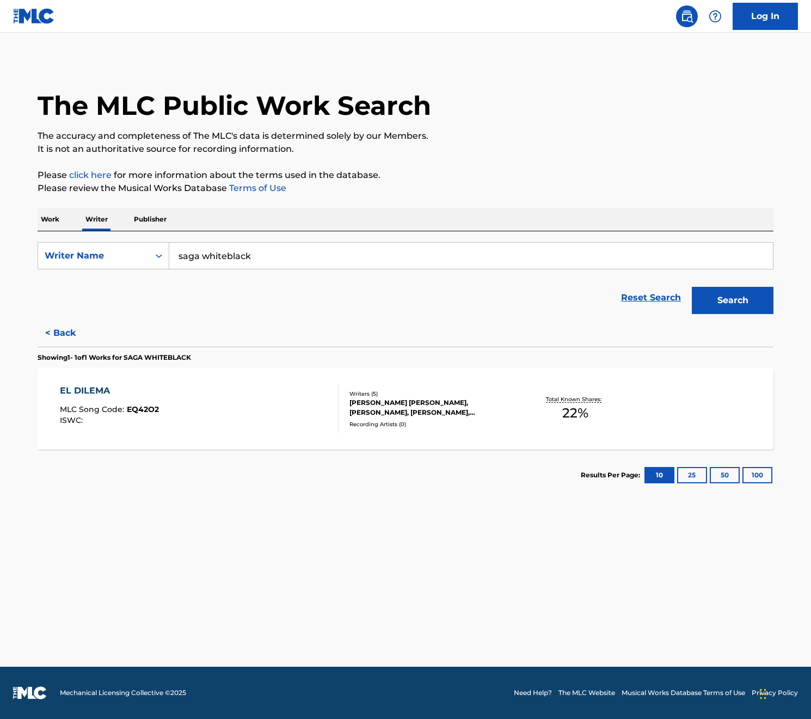
click at [102, 387] on div "EL DILEMA" at bounding box center [109, 390] width 99 height 13
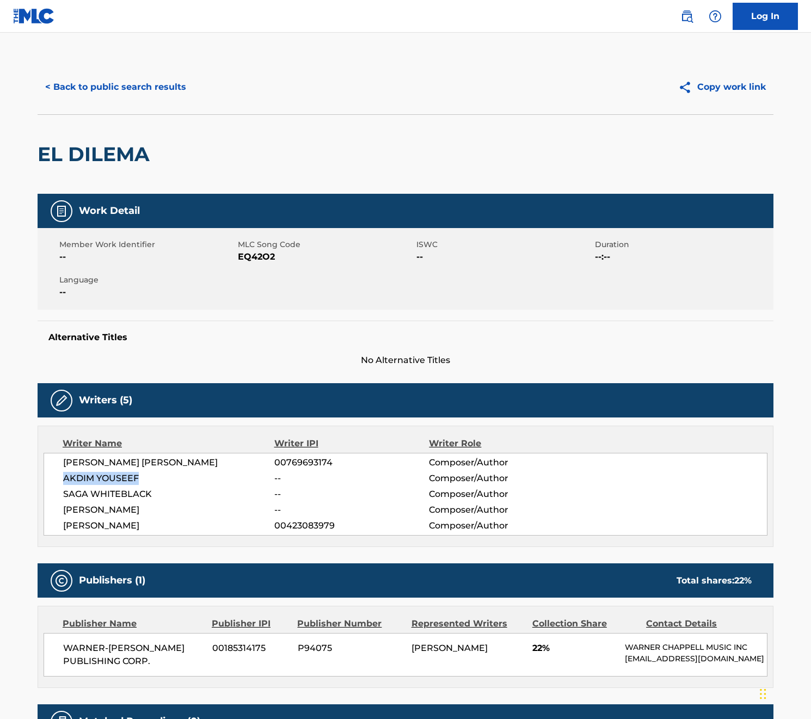
drag, startPoint x: 64, startPoint y: 479, endPoint x: 157, endPoint y: 482, distance: 93.7
click at [161, 479] on span "AKDIM YOUSEEF" at bounding box center [168, 478] width 211 height 13
copy span "AKDIM YOUSEEF"
